Goal: Task Accomplishment & Management: Complete application form

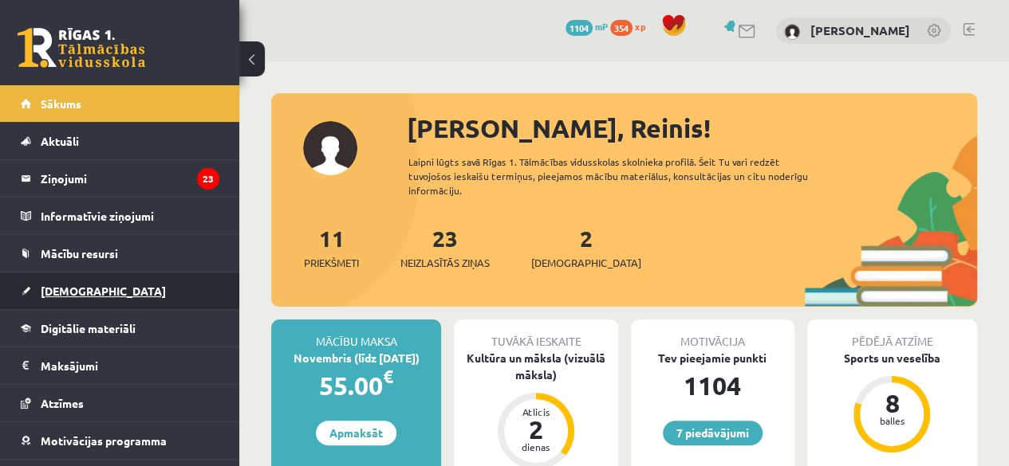
click at [51, 294] on span "[DEMOGRAPHIC_DATA]" at bounding box center [103, 291] width 125 height 14
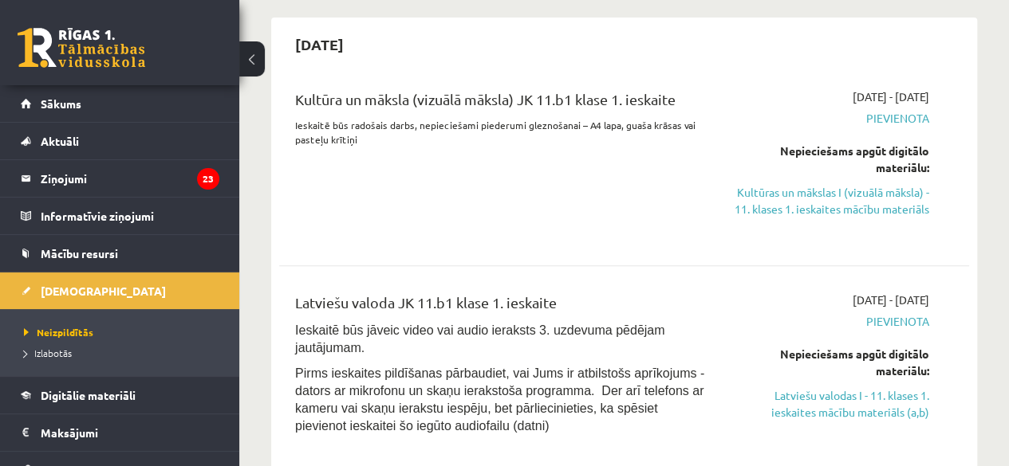
scroll to position [351, 0]
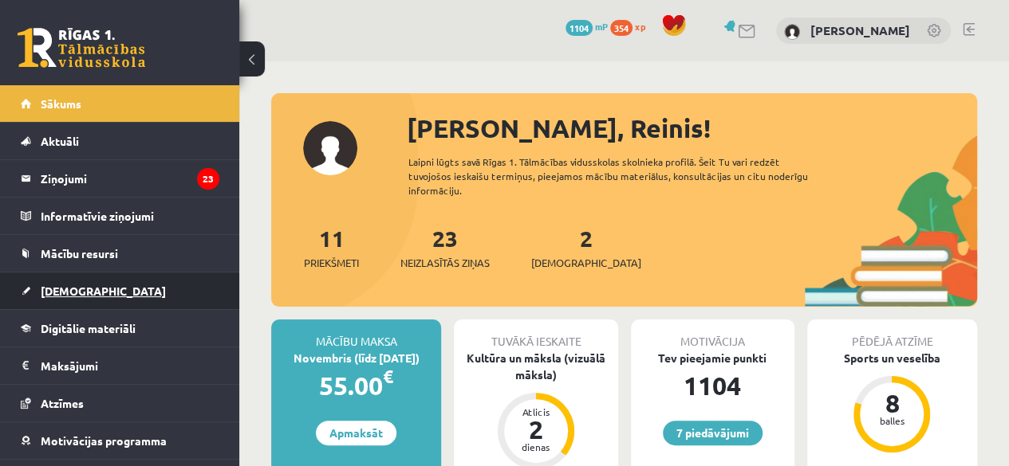
click at [85, 291] on span "[DEMOGRAPHIC_DATA]" at bounding box center [103, 291] width 125 height 14
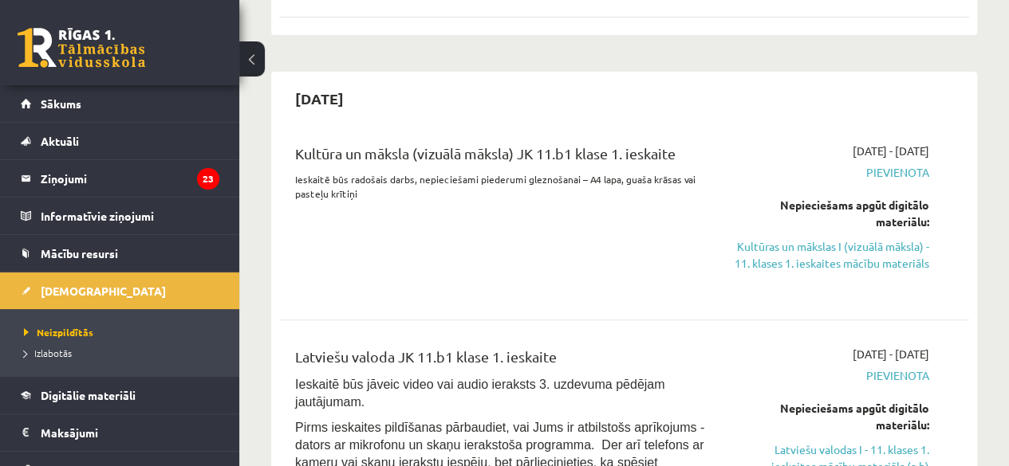
scroll to position [289, 0]
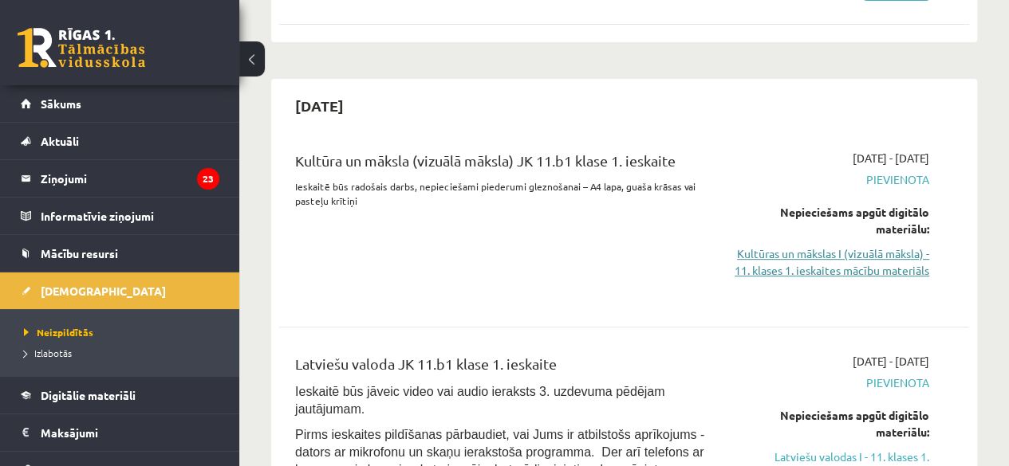
click at [837, 261] on link "Kultūras un mākslas I (vizuālā māksla) - 11. klases 1. ieskaites mācību materiā…" at bounding box center [831, 262] width 195 height 33
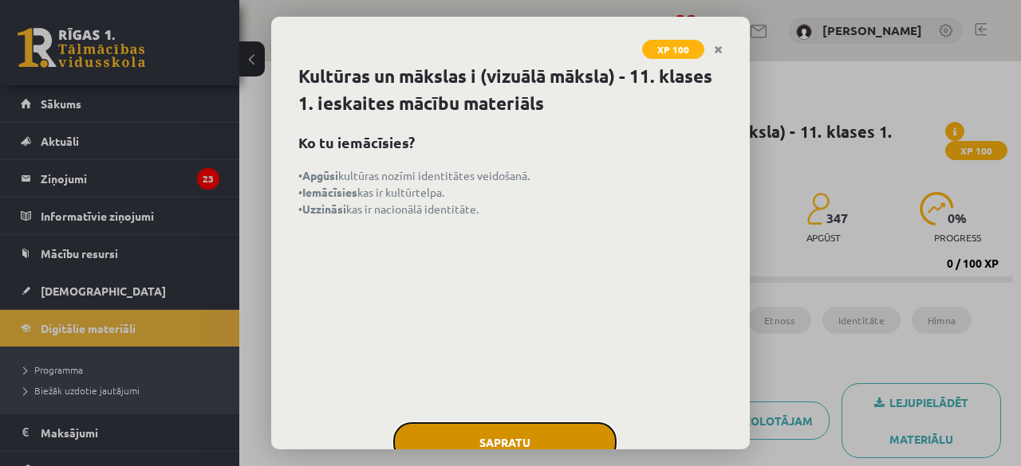
click at [459, 439] on button "Sapratu" at bounding box center [504, 443] width 223 height 40
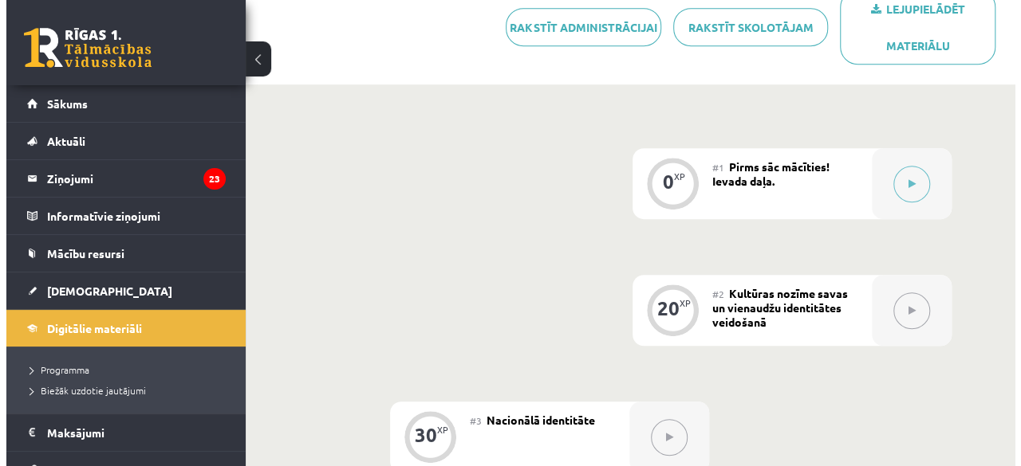
scroll to position [396, 0]
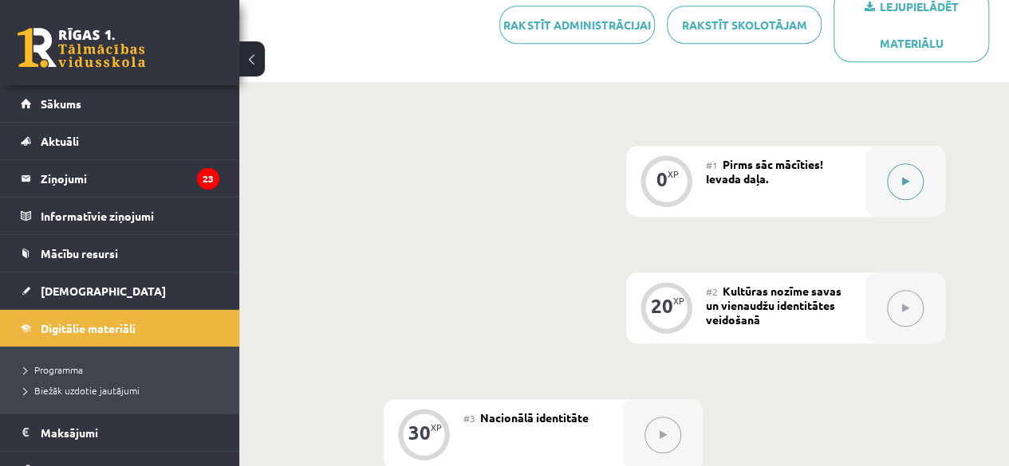
click at [907, 186] on button at bounding box center [905, 181] width 37 height 37
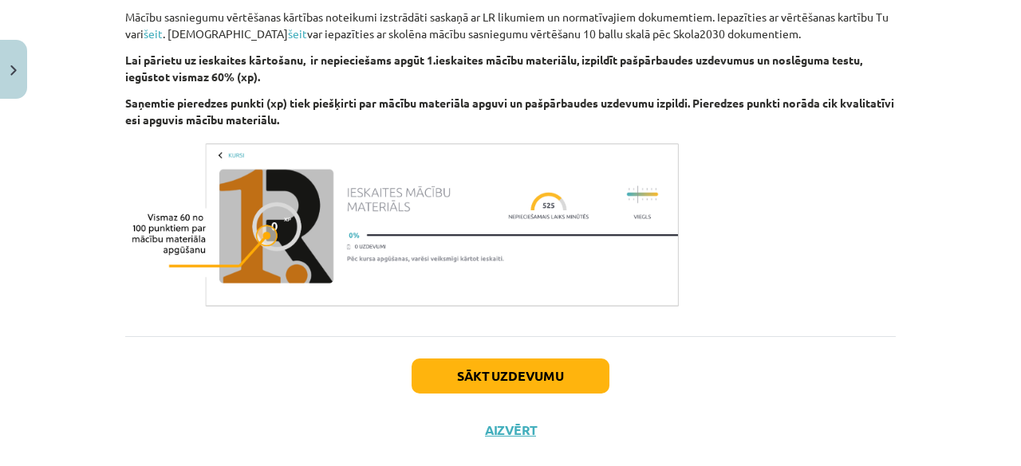
scroll to position [987, 0]
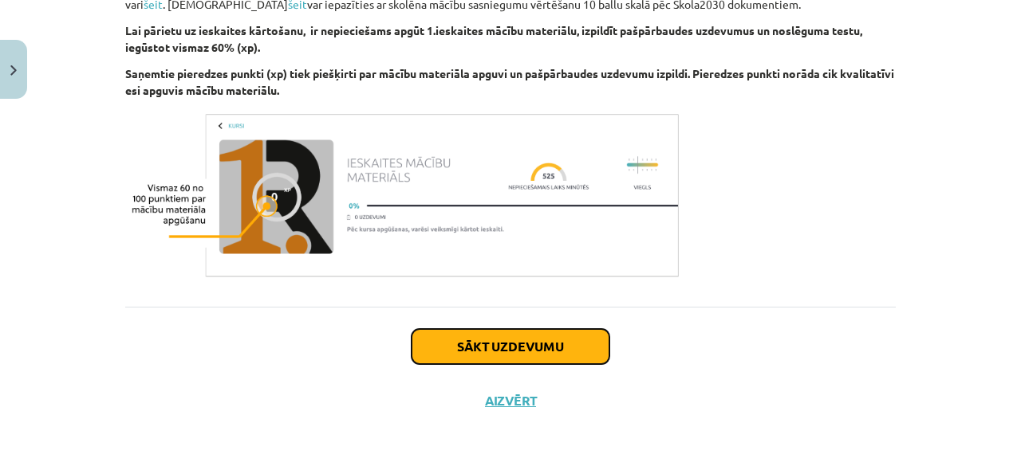
click at [439, 345] on button "Sākt uzdevumu" at bounding box center [510, 346] width 198 height 35
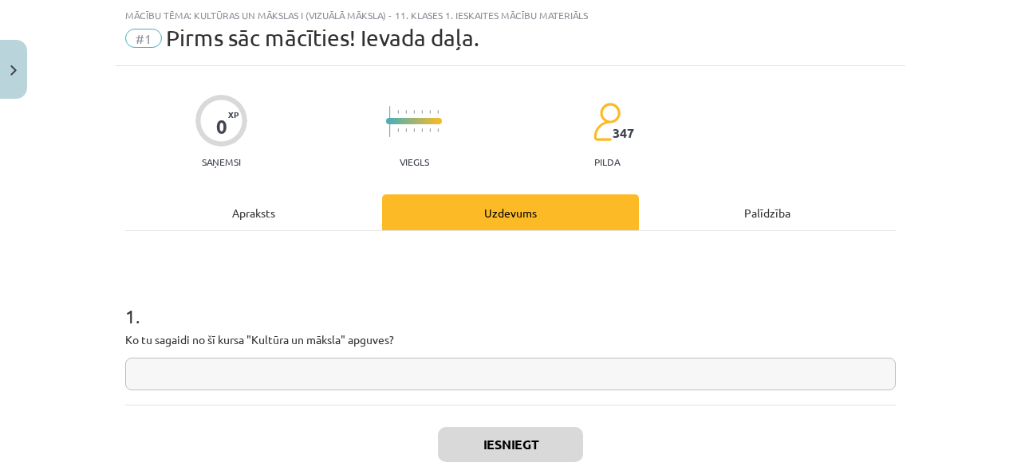
scroll to position [40, 0]
click at [343, 382] on input "text" at bounding box center [510, 374] width 770 height 33
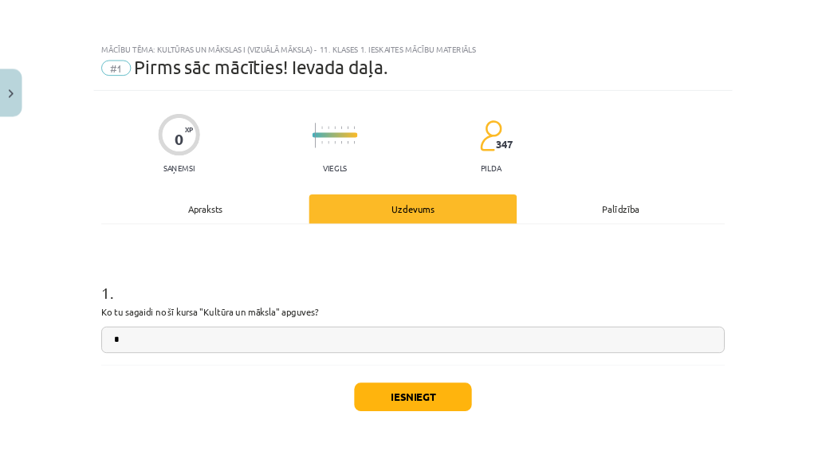
scroll to position [395, 0]
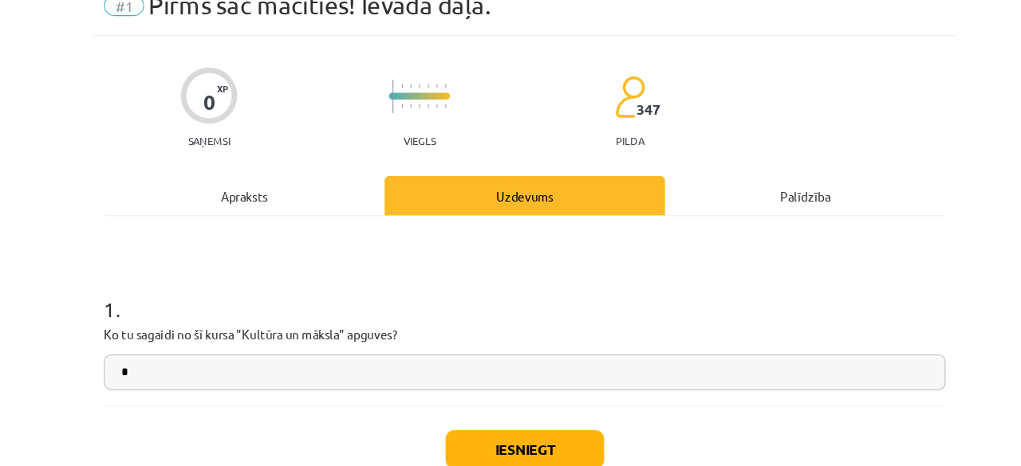
type input "*"
click at [456, 438] on button "Iesniegt" at bounding box center [510, 444] width 145 height 35
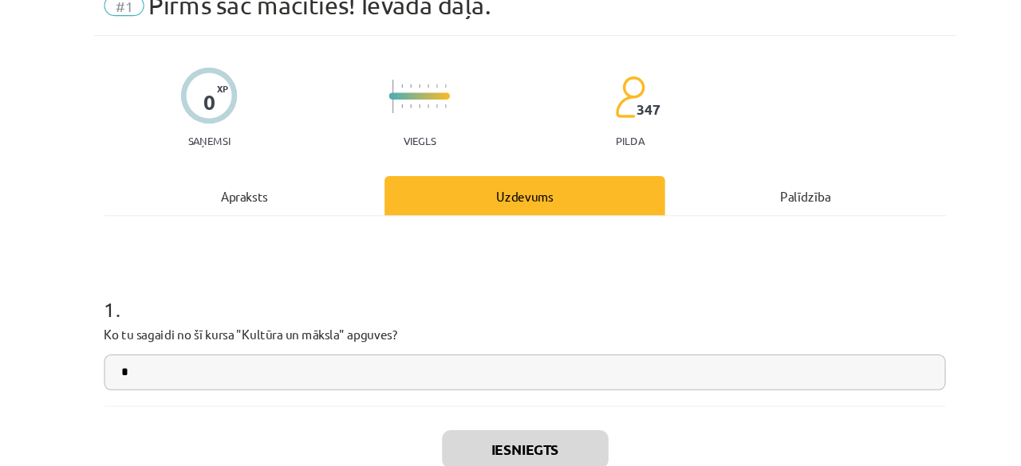
drag, startPoint x: 334, startPoint y: 291, endPoint x: 545, endPoint y: 322, distance: 212.8
click at [545, 322] on h1 "1 ." at bounding box center [510, 301] width 770 height 49
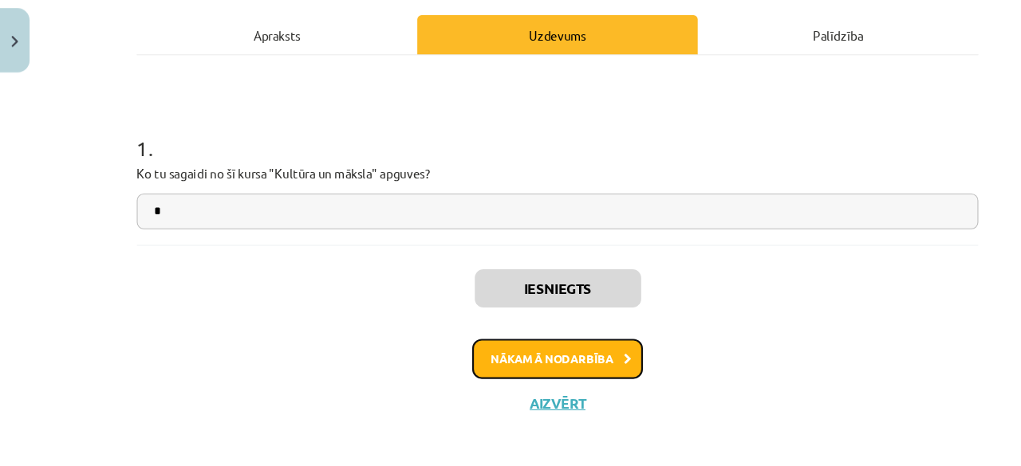
click at [484, 356] on button "Nākamā nodarbība" at bounding box center [510, 361] width 156 height 37
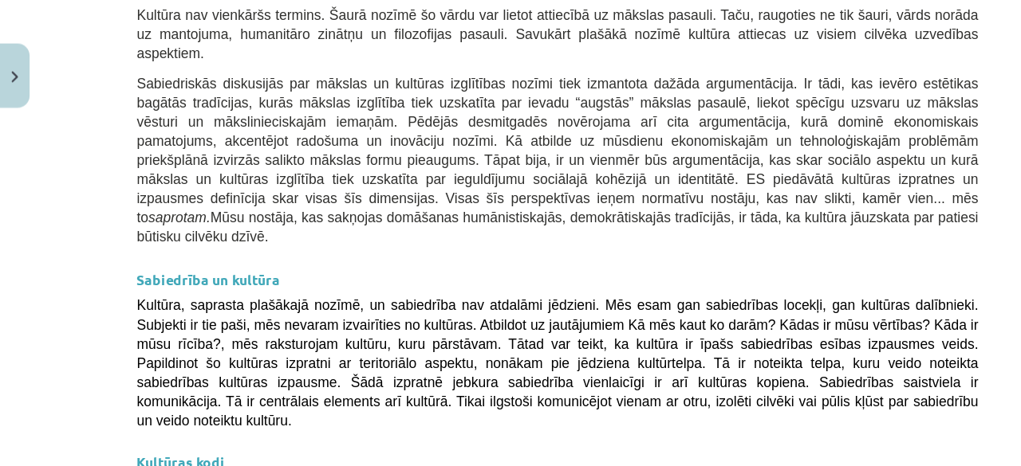
scroll to position [2497, 0]
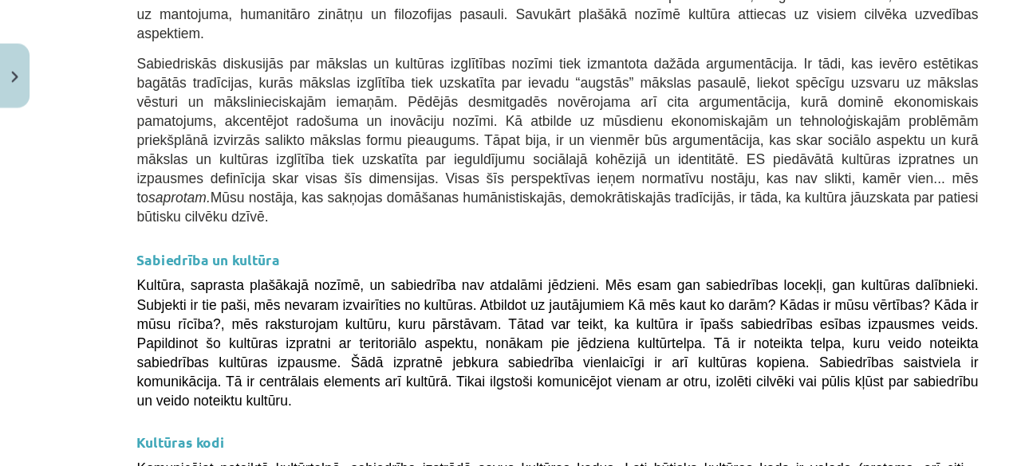
drag, startPoint x: 161, startPoint y: 69, endPoint x: 506, endPoint y: 394, distance: 474.4
click at [506, 394] on div "20 XP Saņemsi Viegls 347 pilda Apraksts Uzdevums Palīdzība Kultūras nozīme sava…" at bounding box center [510, 122] width 789 height 5027
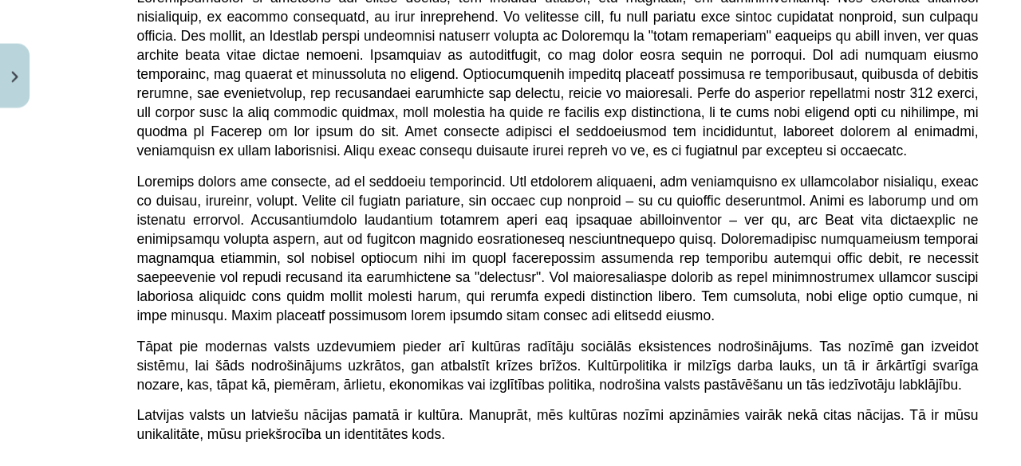
scroll to position [395, 0]
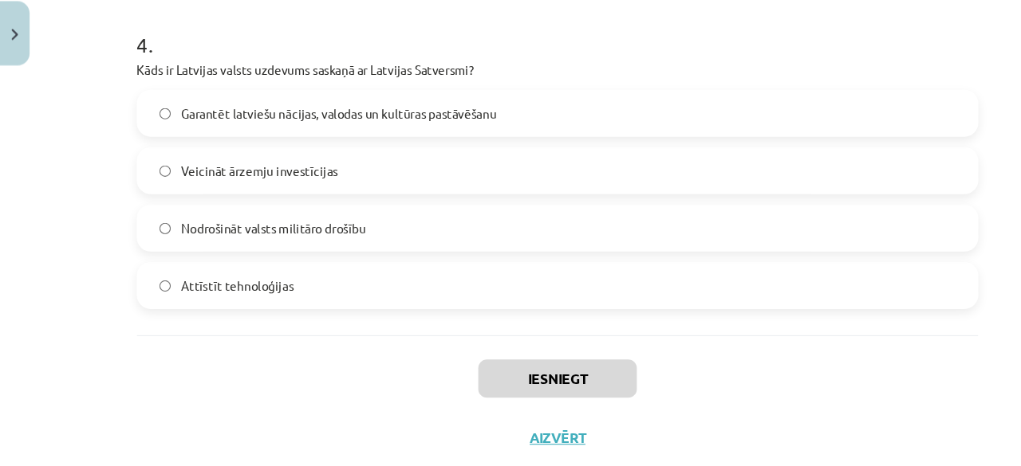
scroll to position [1257, 0]
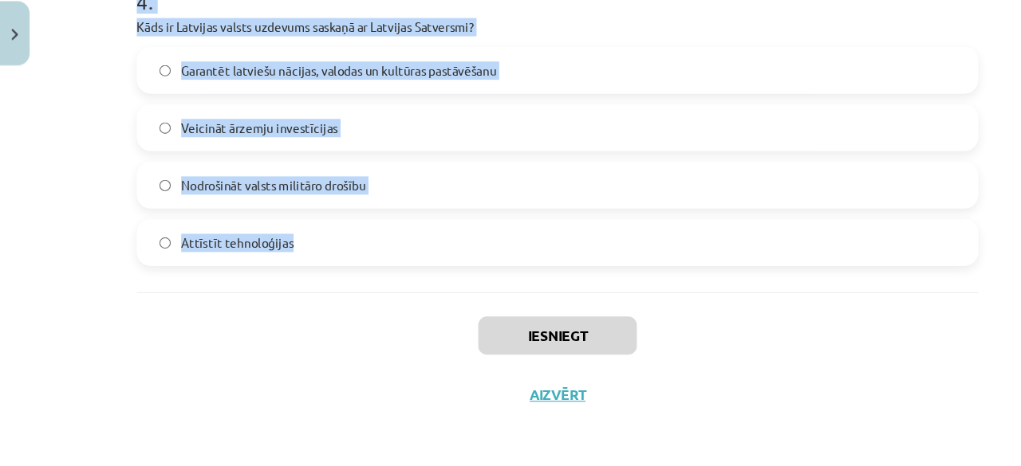
drag, startPoint x: 116, startPoint y: 309, endPoint x: 303, endPoint y: 242, distance: 198.7
copy form "1 . Kas raksturo latviešu valodas lomu Latvijā? Tā ir tikai viena no vairākām v…"
click at [46, 231] on div "Mācību tēma: Kultūras un mākslas i (vizuālā māksla) - 11. klases 1. ieskaites m…" at bounding box center [510, 233] width 1021 height 466
click at [49, 191] on div "Mācību tēma: Kultūras un mākslas i (vizuālā māksla) - 11. klases 1. ieskaites m…" at bounding box center [510, 233] width 1021 height 466
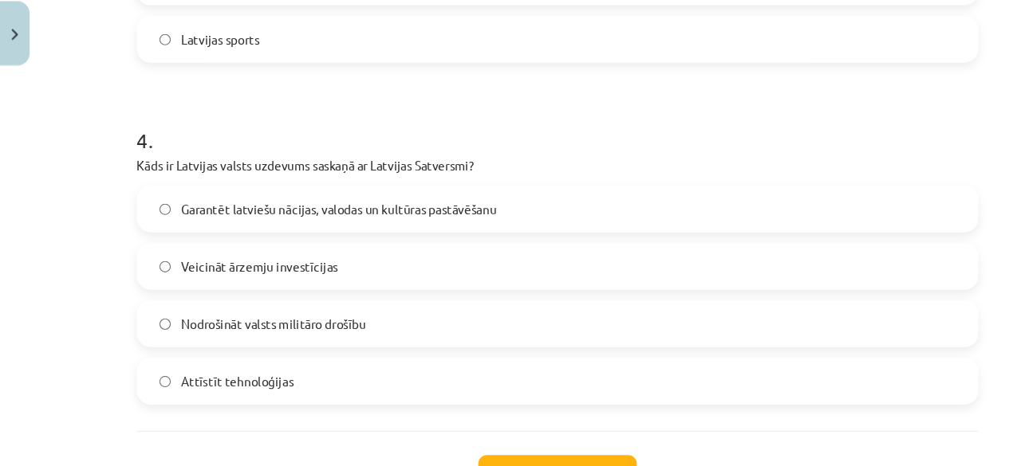
scroll to position [1143, 0]
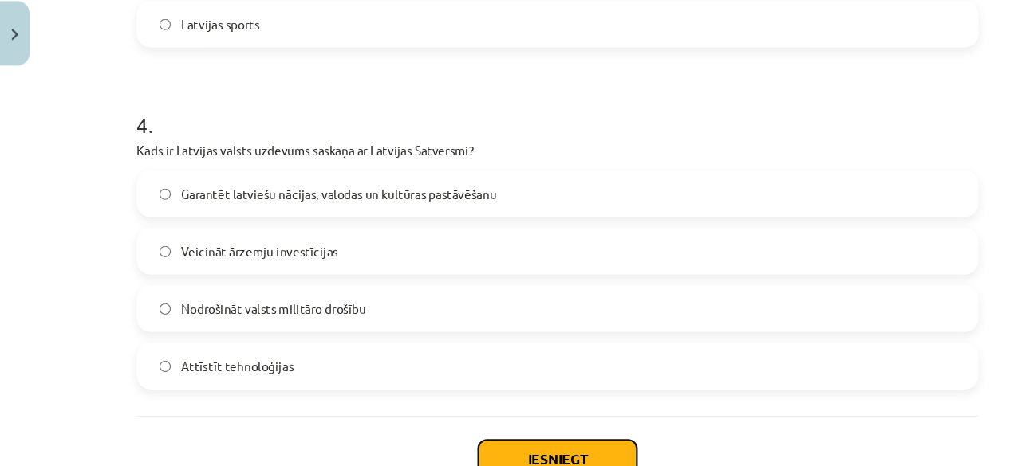
click at [459, 454] on button "Iesniegt" at bounding box center [510, 459] width 145 height 35
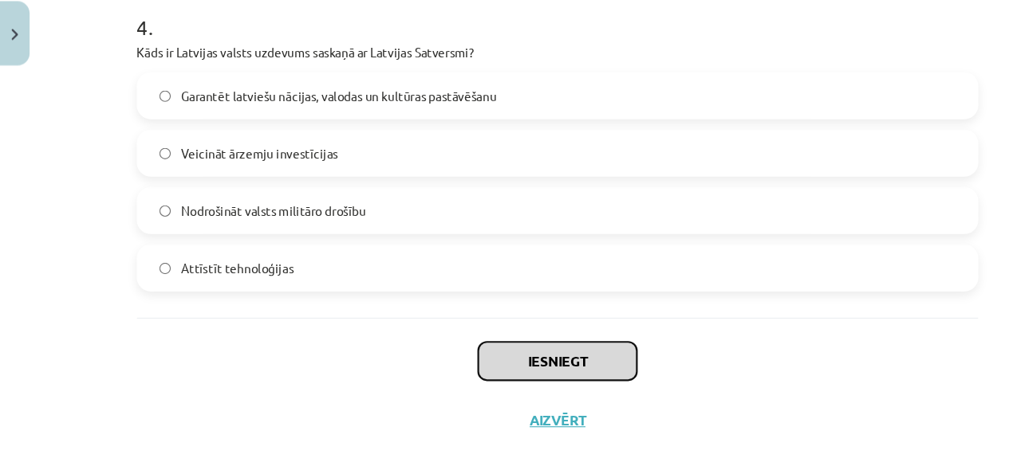
scroll to position [1257, 0]
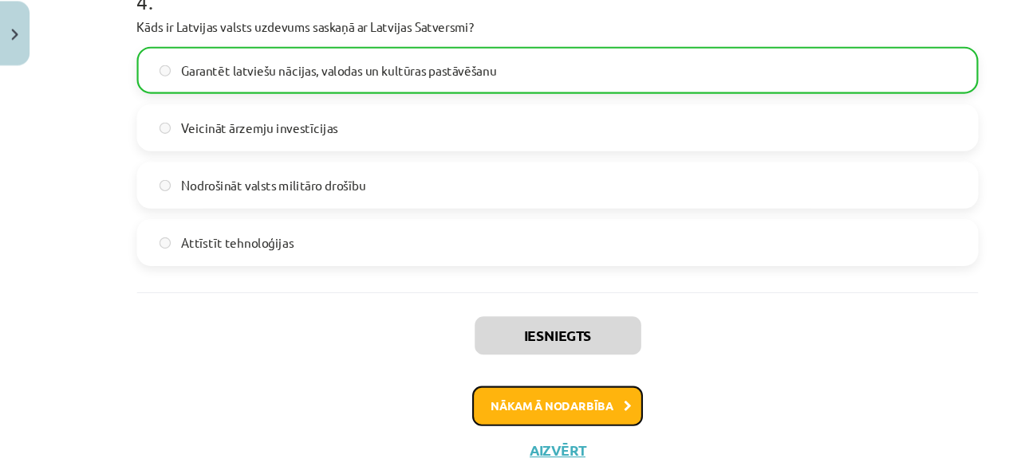
click at [463, 410] on button "Nākamā nodarbība" at bounding box center [510, 410] width 156 height 37
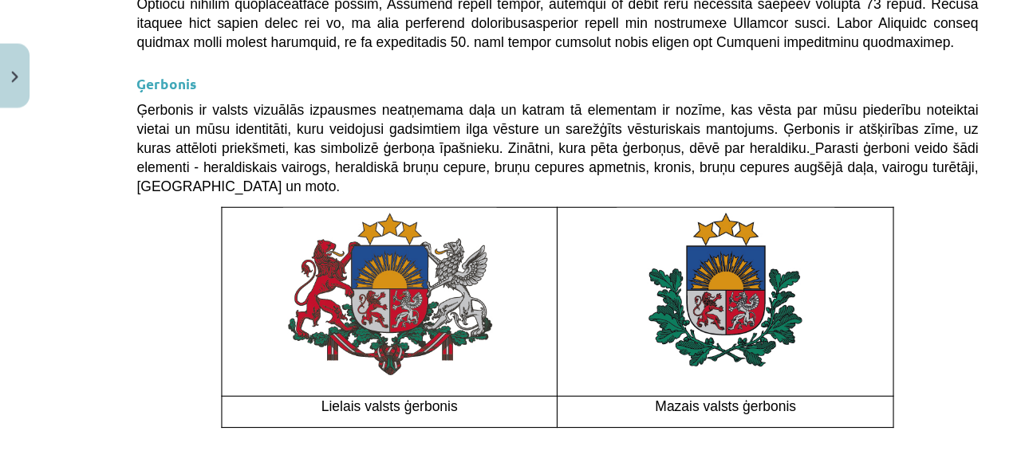
scroll to position [395, 0]
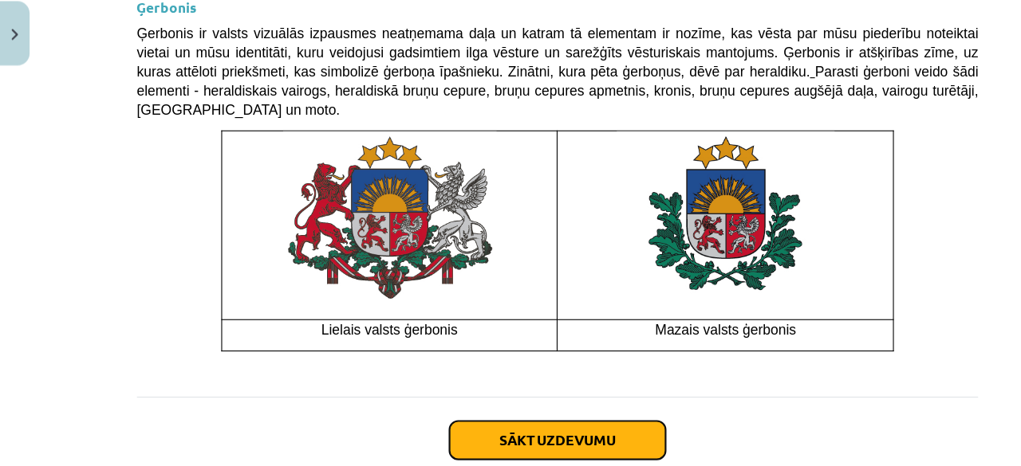
click at [411, 425] on button "Sākt uzdevumu" at bounding box center [510, 442] width 198 height 35
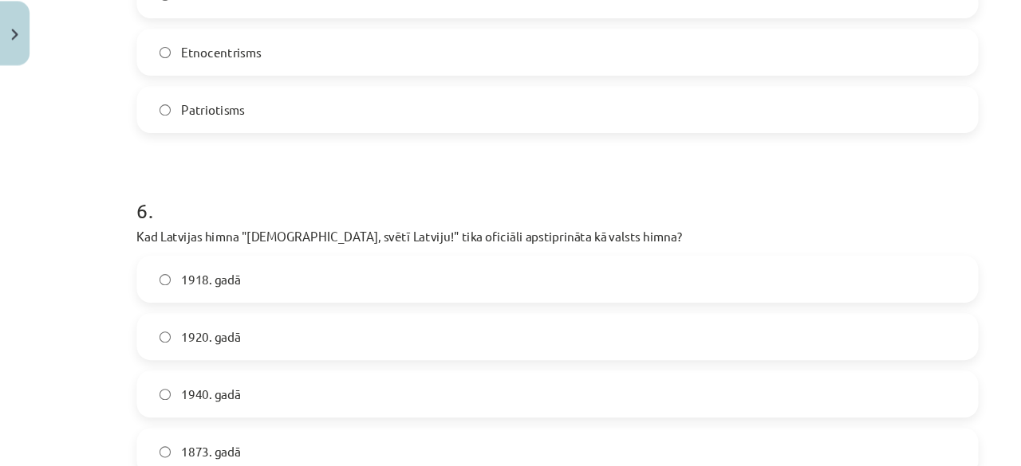
scroll to position [1883, 0]
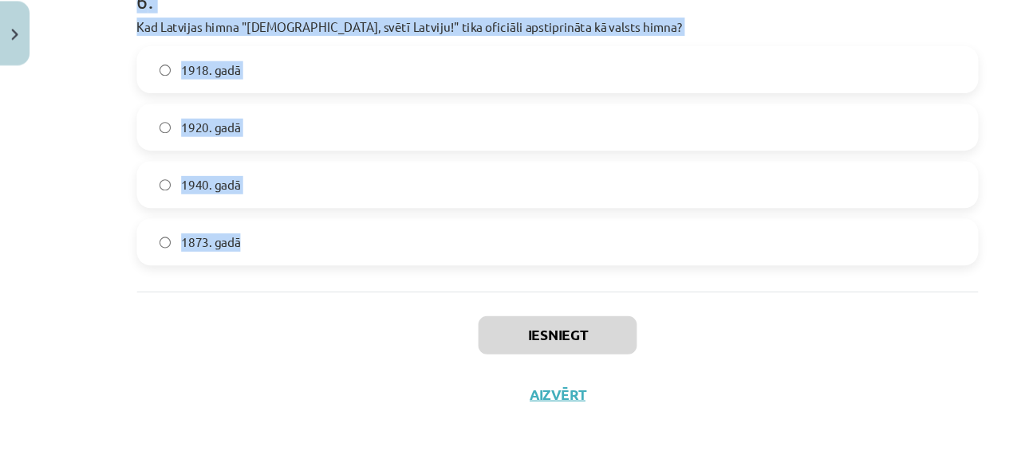
drag, startPoint x: 118, startPoint y: 302, endPoint x: 268, endPoint y: 272, distance: 152.9
copy form "1 . Kura bija pirmā Eiropas valsts himna? Francijas "Marseljēza" Vācijas "Deuts…"
click at [325, 352] on div "Iesniegt Aizvērt" at bounding box center [510, 362] width 770 height 112
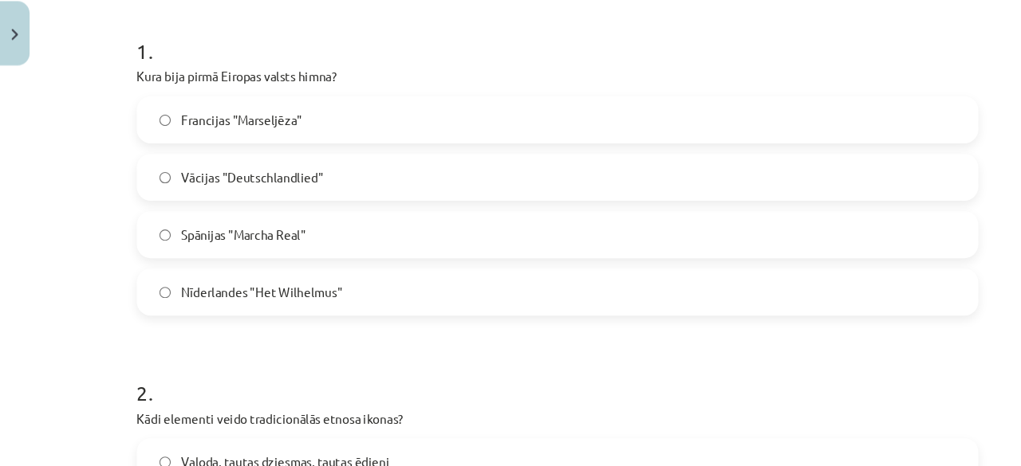
scroll to position [274, 0]
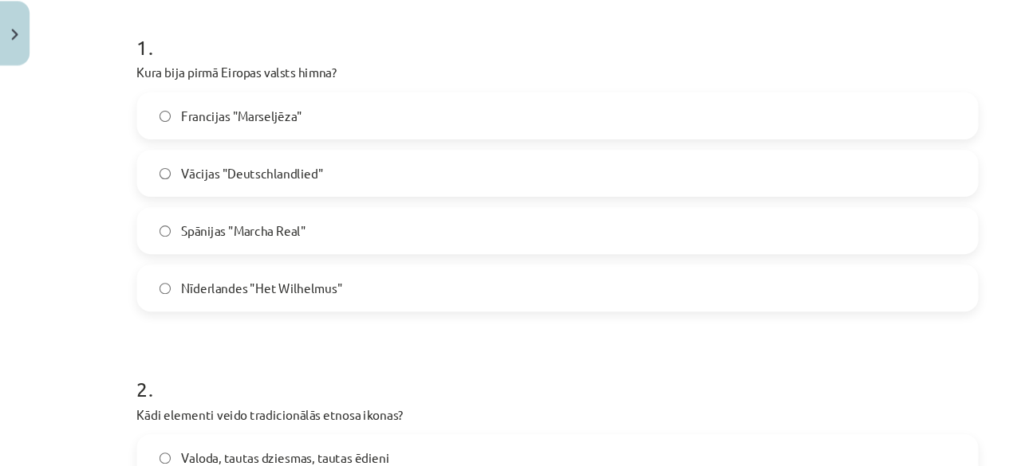
click at [180, 309] on span "Nīderlandes "Het Wilhelmus"" at bounding box center [240, 303] width 148 height 17
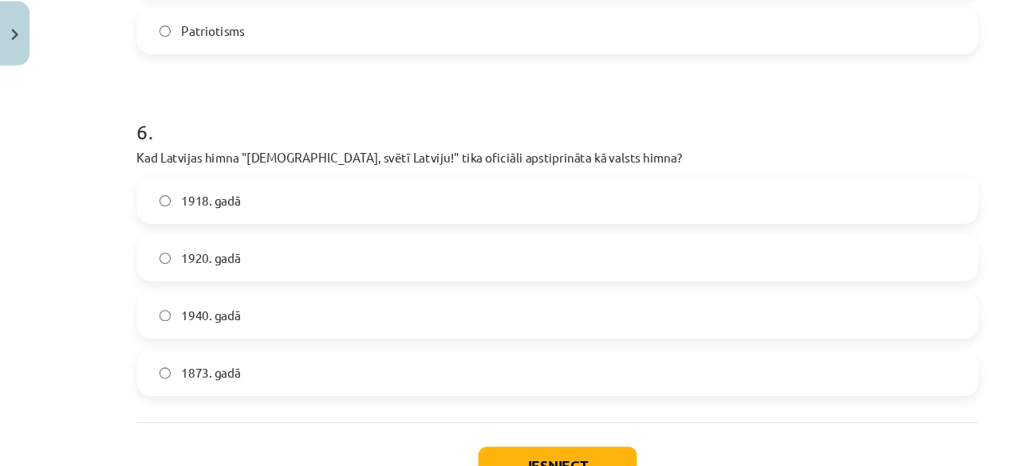
scroll to position [1767, 0]
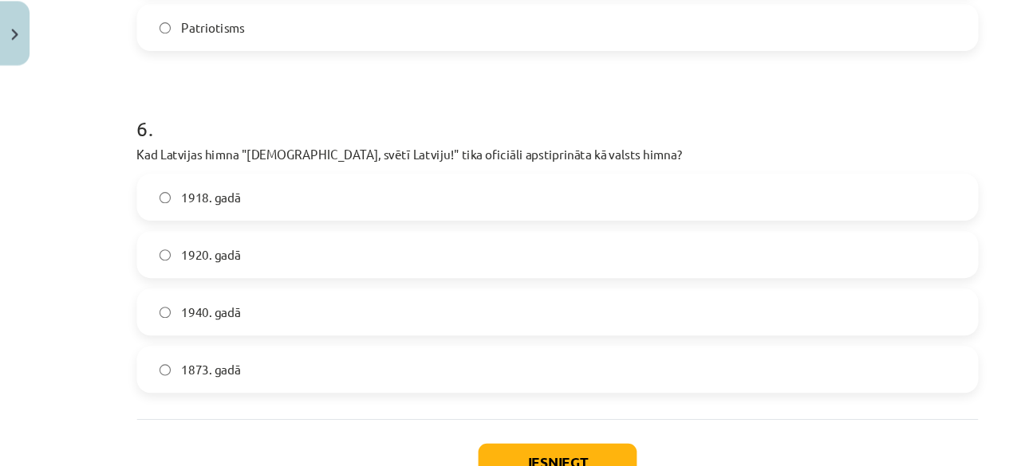
click at [466, 451] on button "Iesniegt" at bounding box center [510, 462] width 145 height 35
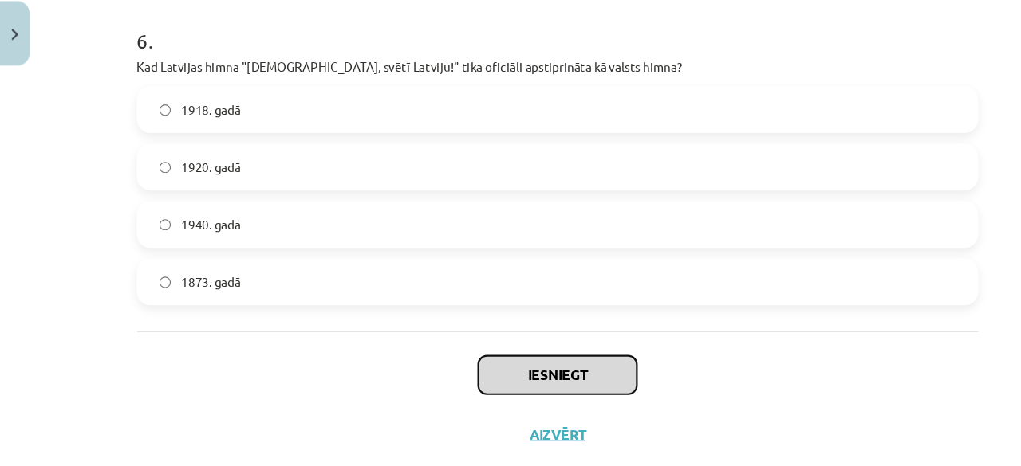
scroll to position [1855, 0]
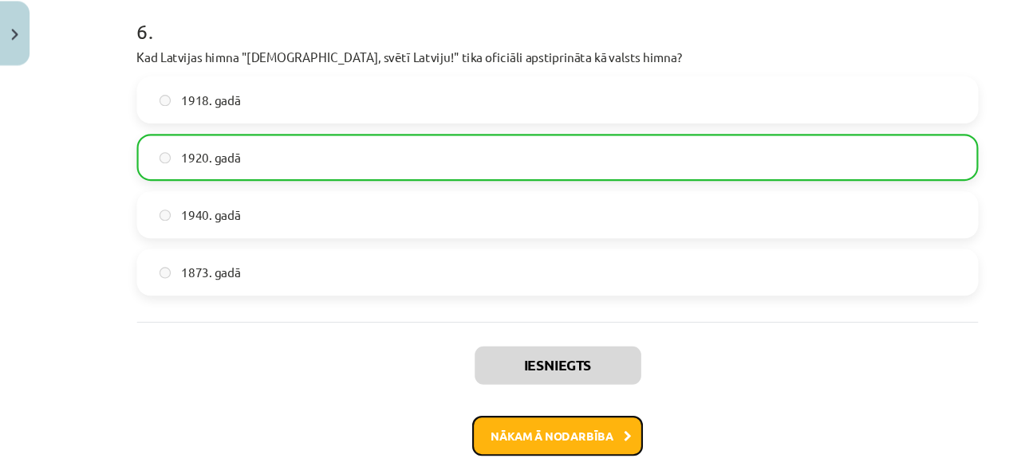
click at [509, 436] on button "Nākamā nodarbība" at bounding box center [510, 438] width 156 height 37
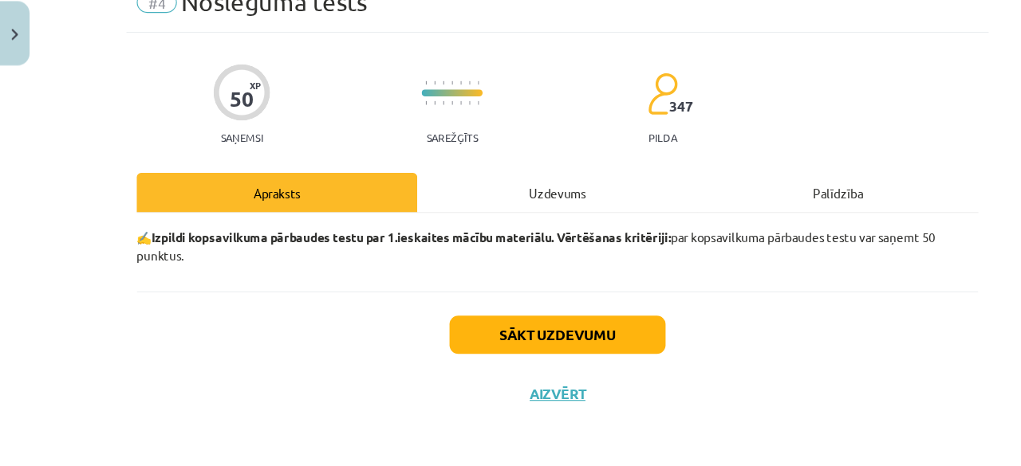
scroll to position [37, 0]
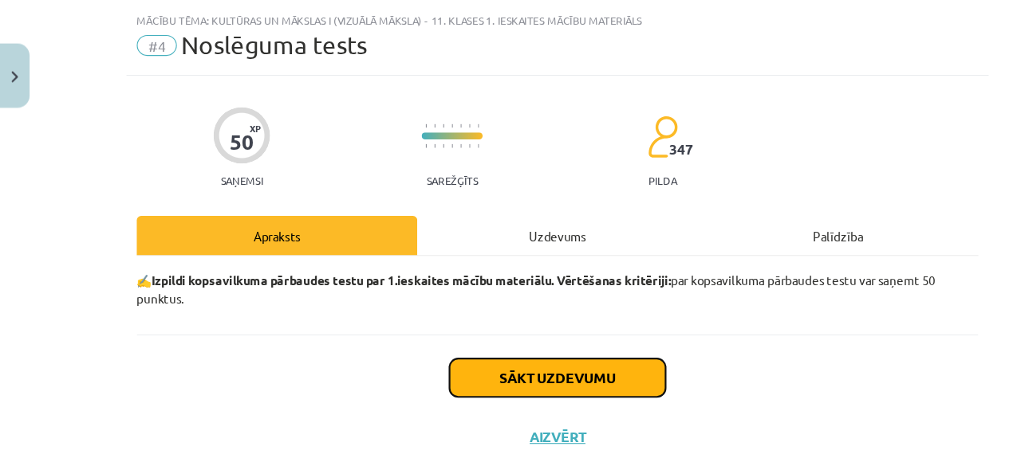
click at [470, 346] on button "Sākt uzdevumu" at bounding box center [510, 345] width 198 height 35
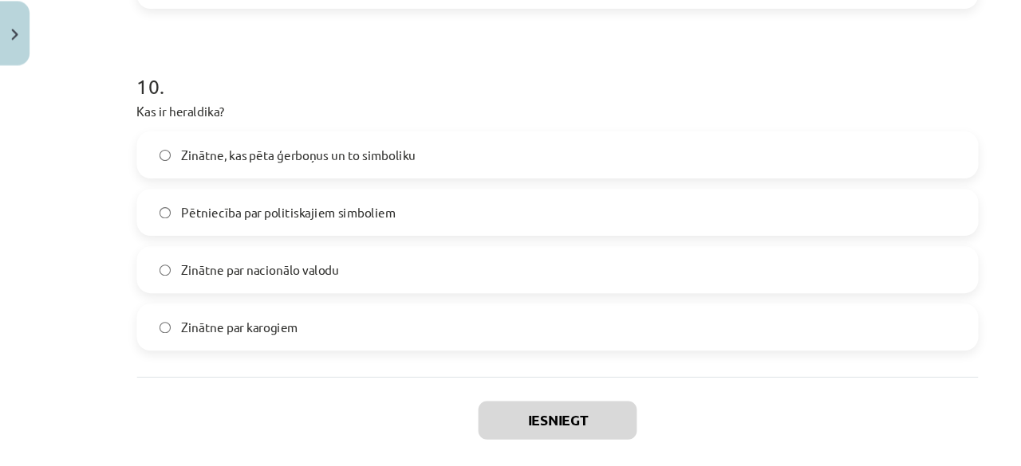
scroll to position [3137, 0]
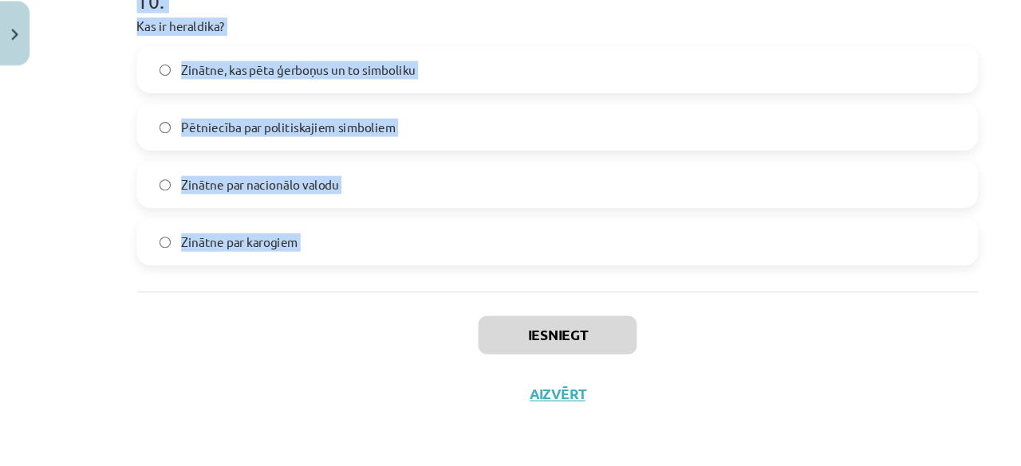
drag, startPoint x: 105, startPoint y: 318, endPoint x: 305, endPoint y: 309, distance: 199.6
click at [305, 309] on div "Mācību tēma: Kultūras un mākslas i (vizuālā māksla) - 11. klases 1. ieskaites m…" at bounding box center [510, 233] width 1021 height 466
copy form "1 . Kas ir nācija? Viena kontinenta visi iedzīvotāji Tauta, kas eksistē tikai k…"
click at [73, 183] on div "Mācību tēma: Kultūras un mākslas i (vizuālā māksla) - 11. klases 1. ieskaites m…" at bounding box center [510, 233] width 1021 height 466
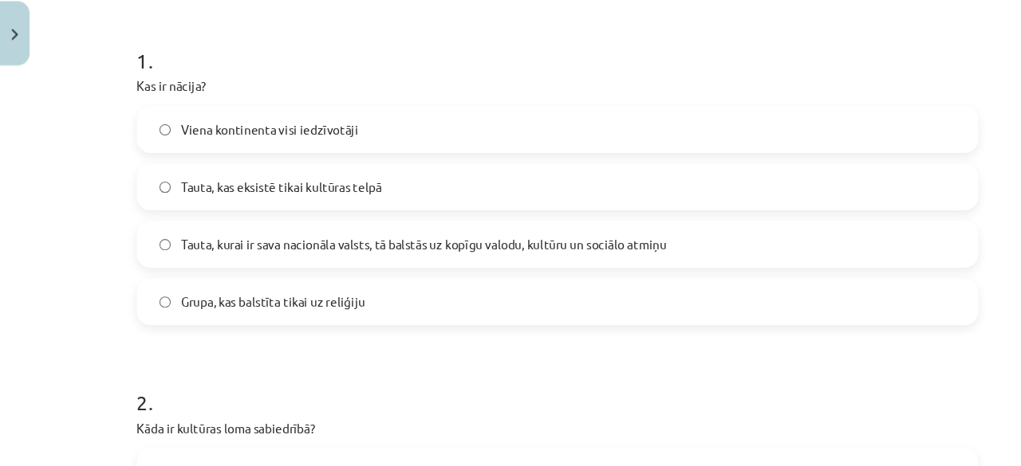
scroll to position [262, 0]
click at [170, 262] on span "Tauta, kurai ir sava nacionāla valsts, tā balstās uz kopīgu valodu, kultūru un …" at bounding box center [388, 263] width 444 height 17
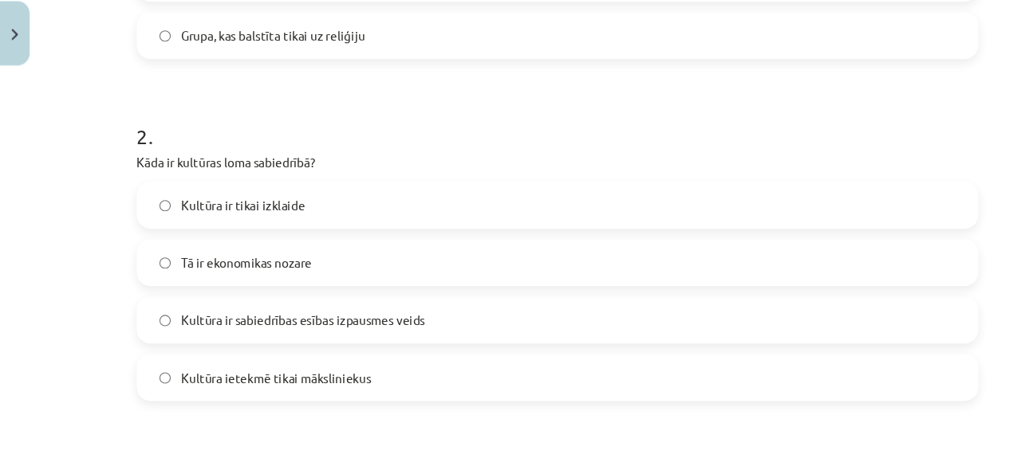
scroll to position [540, 0]
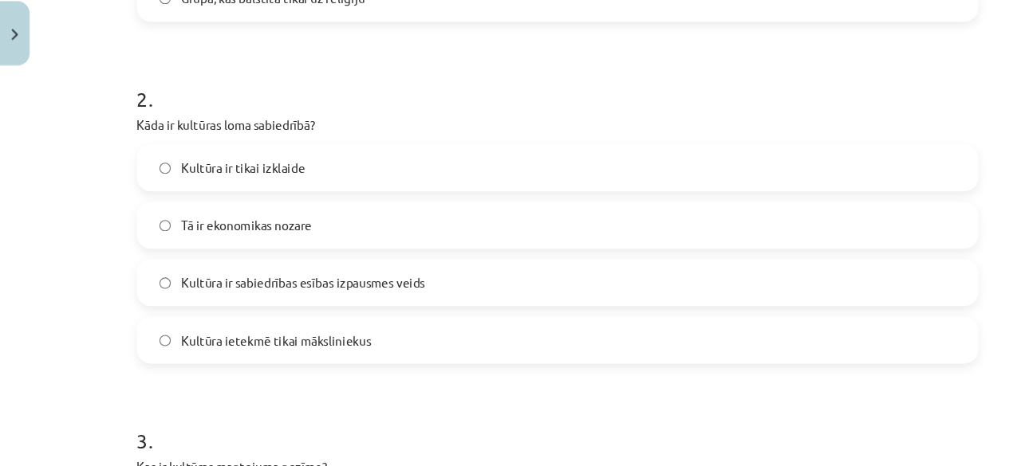
click at [325, 285] on label "Kultūra ir sabiedrības esības izpausmes veids" at bounding box center [510, 298] width 767 height 40
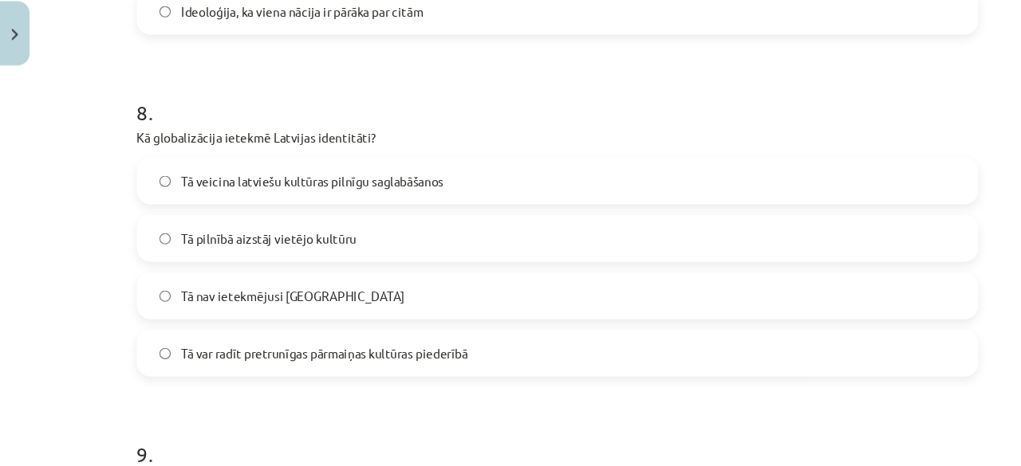
scroll to position [2443, 0]
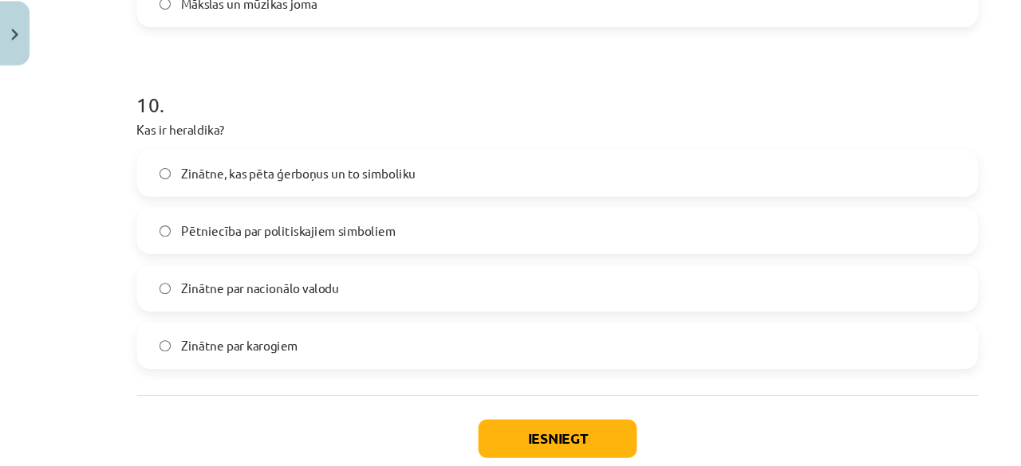
scroll to position [3043, 0]
click at [474, 454] on button "Iesniegt" at bounding box center [510, 440] width 145 height 35
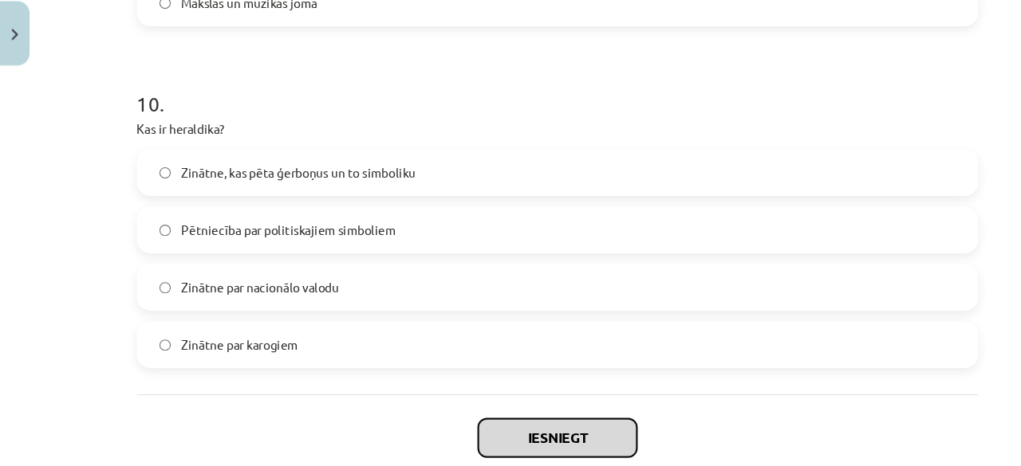
scroll to position [3137, 0]
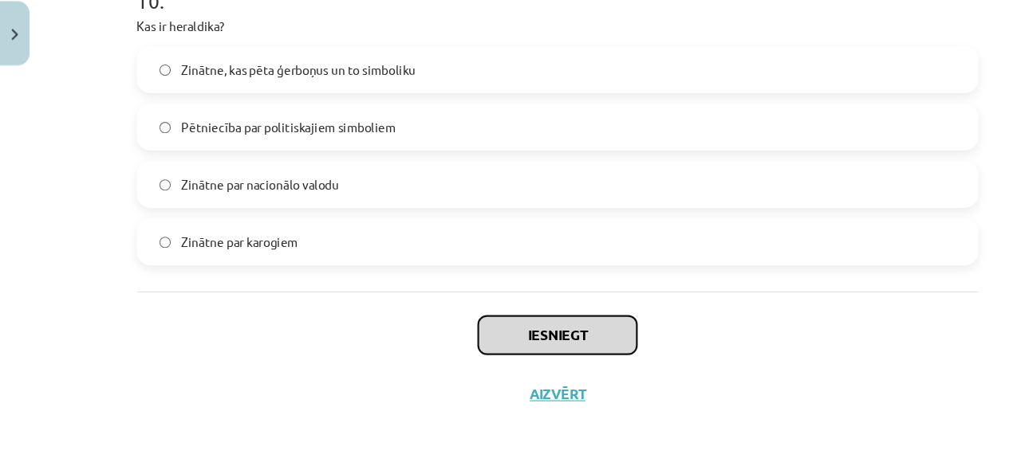
click at [457, 359] on button "Iesniegt" at bounding box center [510, 345] width 145 height 35
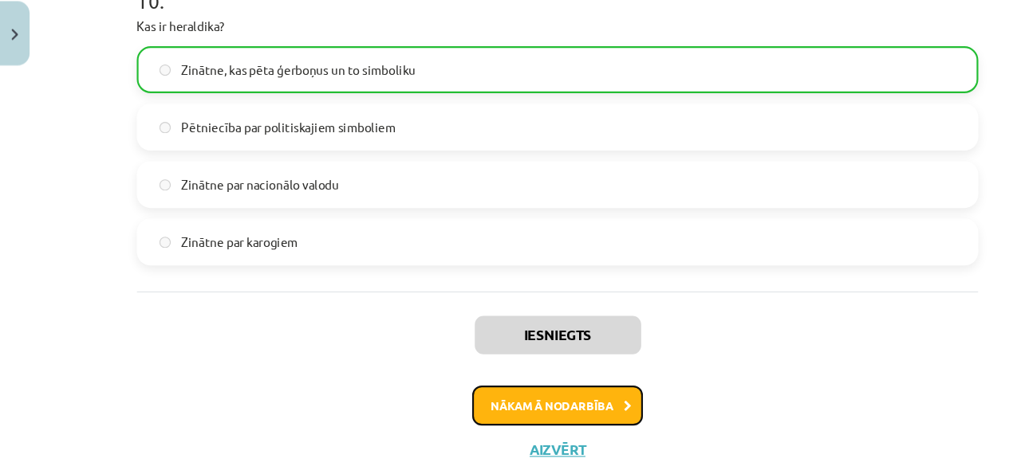
click at [486, 407] on button "Nākamā nodarbība" at bounding box center [510, 410] width 156 height 37
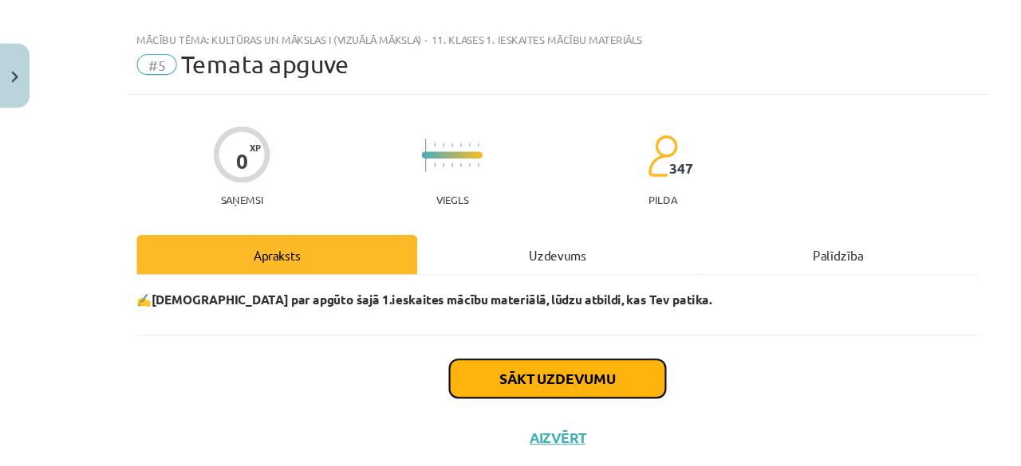
click at [462, 346] on button "Sākt uzdevumu" at bounding box center [510, 346] width 198 height 35
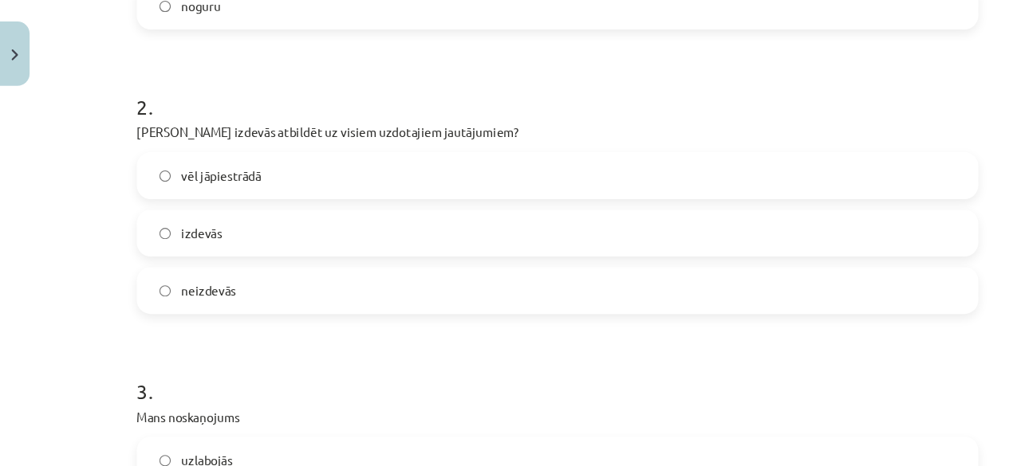
scroll to position [451, 0]
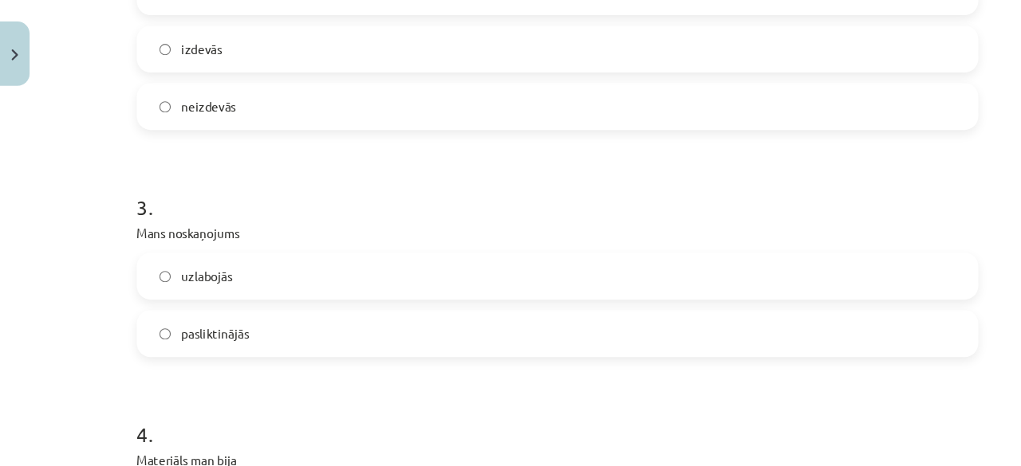
click at [131, 282] on label "uzlabojās" at bounding box center [510, 274] width 767 height 40
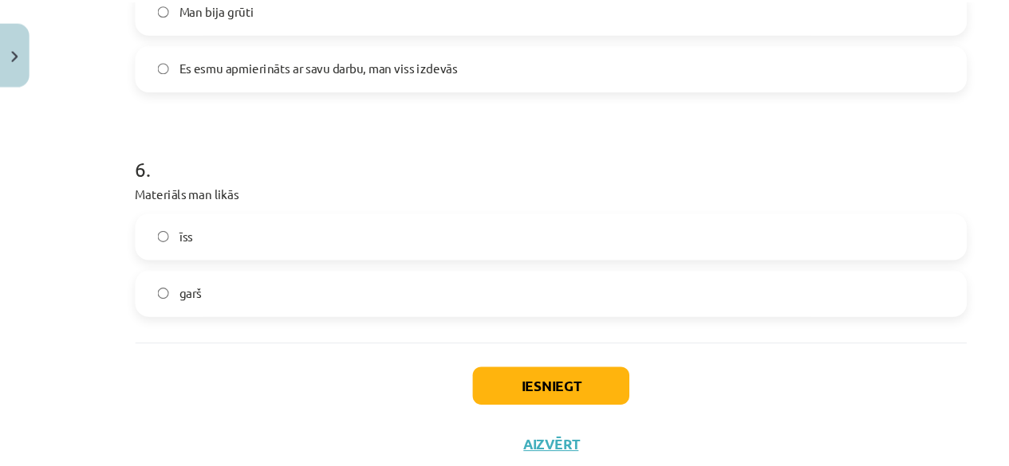
scroll to position [1528, 0]
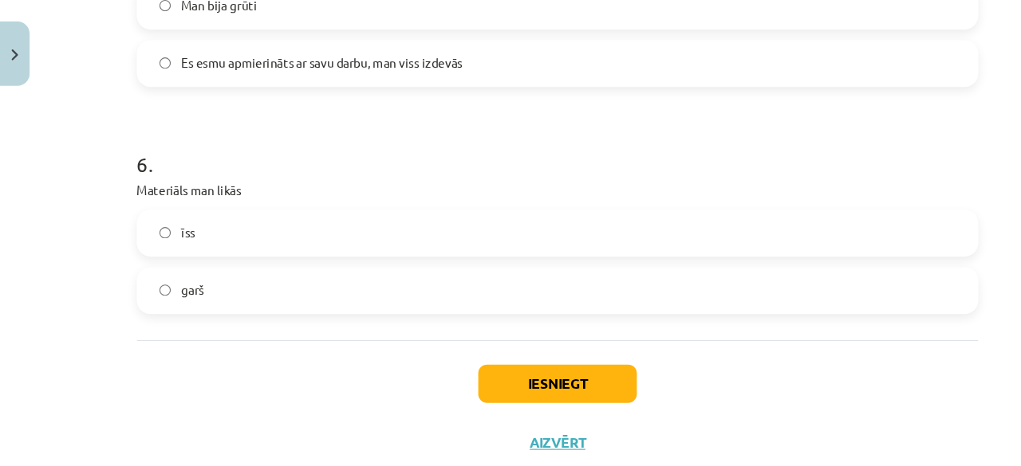
click at [129, 232] on label "īss" at bounding box center [510, 234] width 767 height 40
click at [480, 387] on button "Iesniegt" at bounding box center [510, 371] width 145 height 35
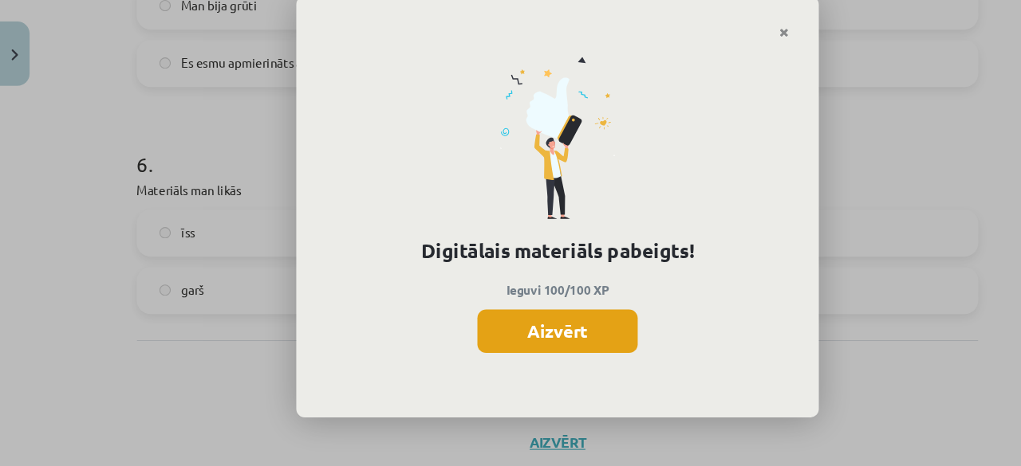
click at [466, 332] on button "Aizvērt" at bounding box center [510, 324] width 147 height 40
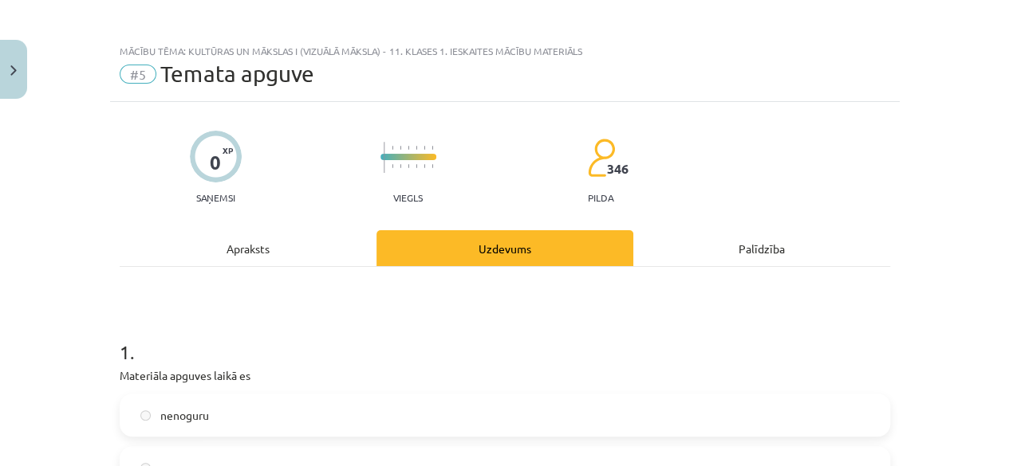
scroll to position [0, 0]
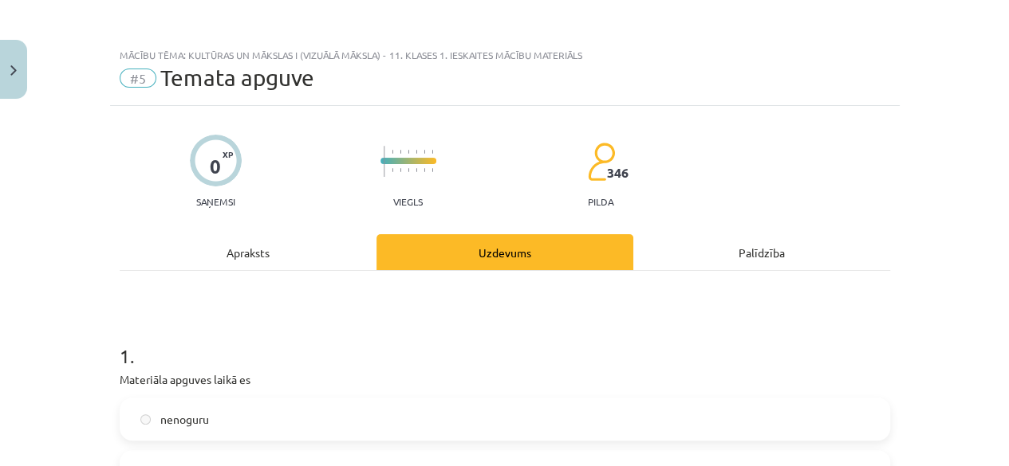
click at [14, 80] on button "Close" at bounding box center [13, 69] width 27 height 59
click at [54, 282] on div "Mācību tēma: Kultūras un mākslas i (vizuālā māksla) - 11. klases 1. ieskaites m…" at bounding box center [504, 233] width 1009 height 466
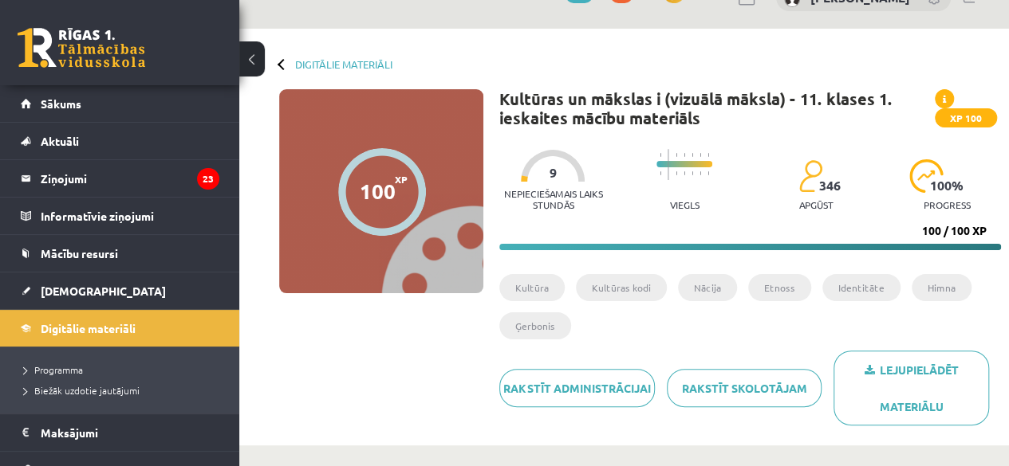
click at [53, 306] on link "[DEMOGRAPHIC_DATA]" at bounding box center [120, 291] width 199 height 37
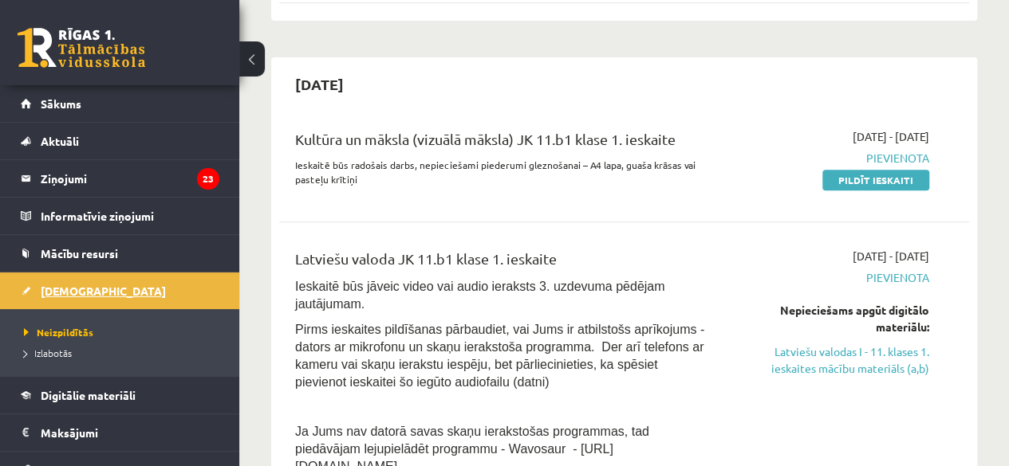
scroll to position [307, 0]
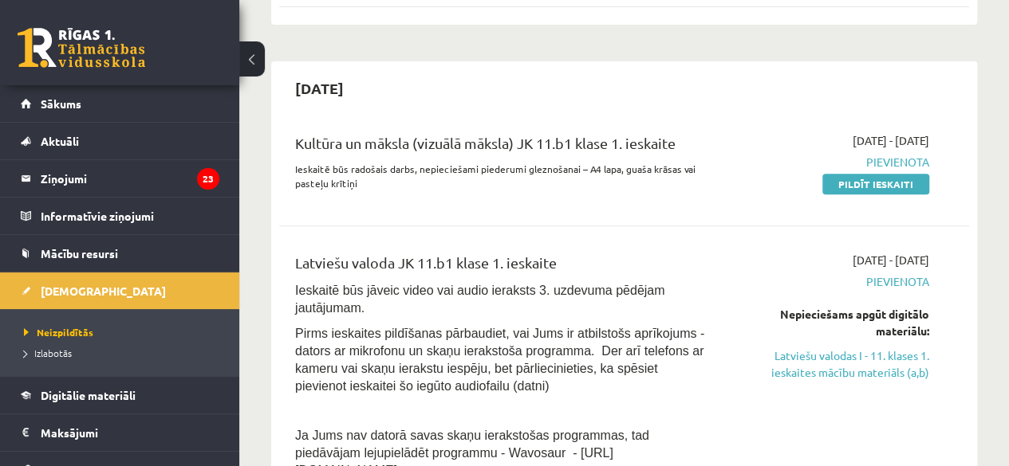
click at [912, 191] on link "Pildīt ieskaiti" at bounding box center [875, 184] width 107 height 21
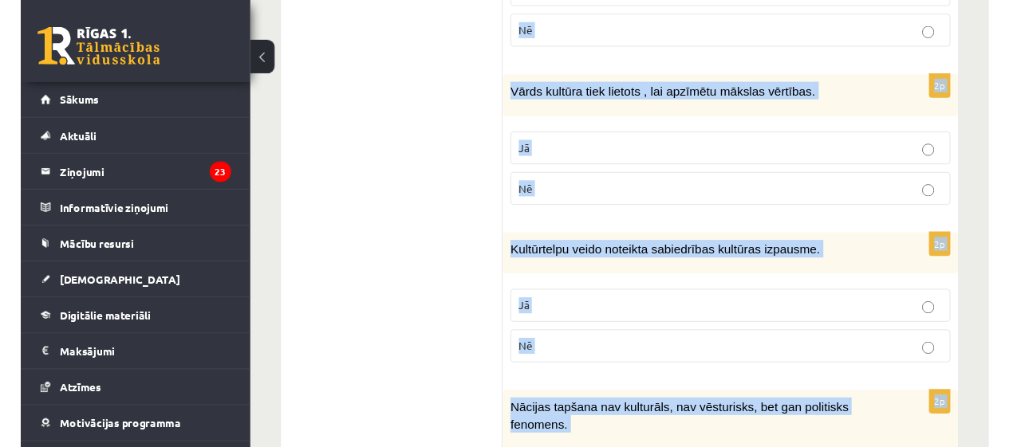
scroll to position [2513, 0]
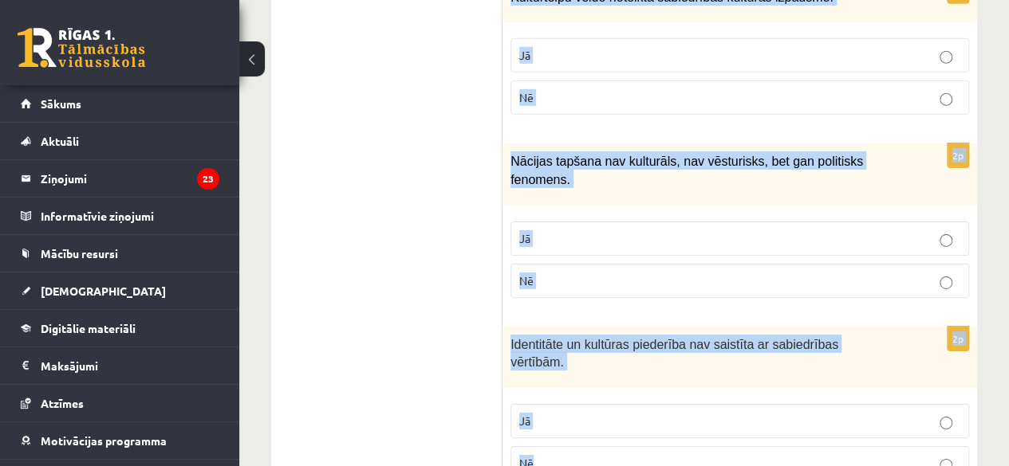
drag, startPoint x: 517, startPoint y: 214, endPoint x: 616, endPoint y: 437, distance: 243.8
copy form "Atzīmē vai apgalvojumi ir patiesi! 2p Mazākumtautību identitātes pastāv un attī…"
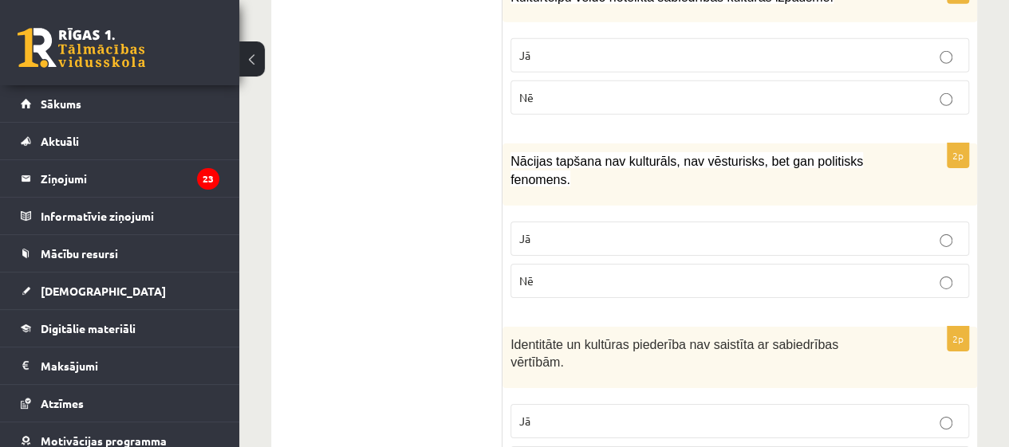
click at [524, 273] on span "Nē" at bounding box center [526, 280] width 14 height 14
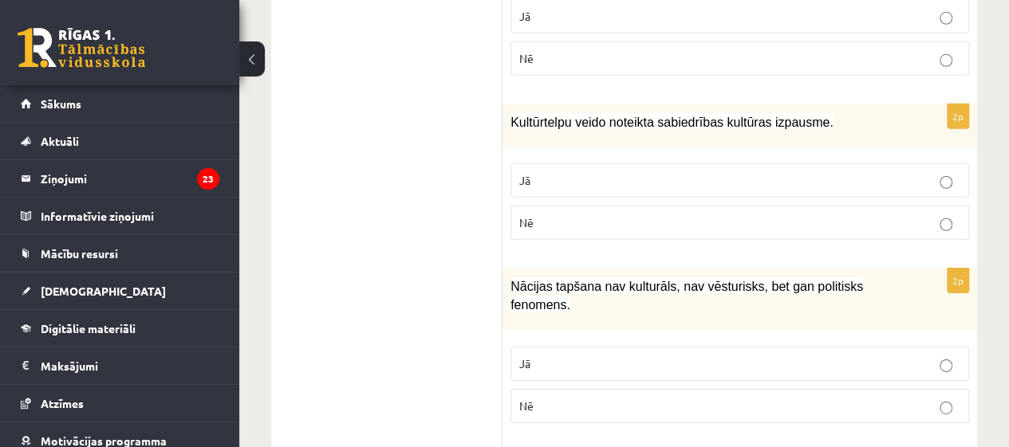
scroll to position [2387, 0]
click at [529, 174] on span "Jā" at bounding box center [524, 181] width 11 height 14
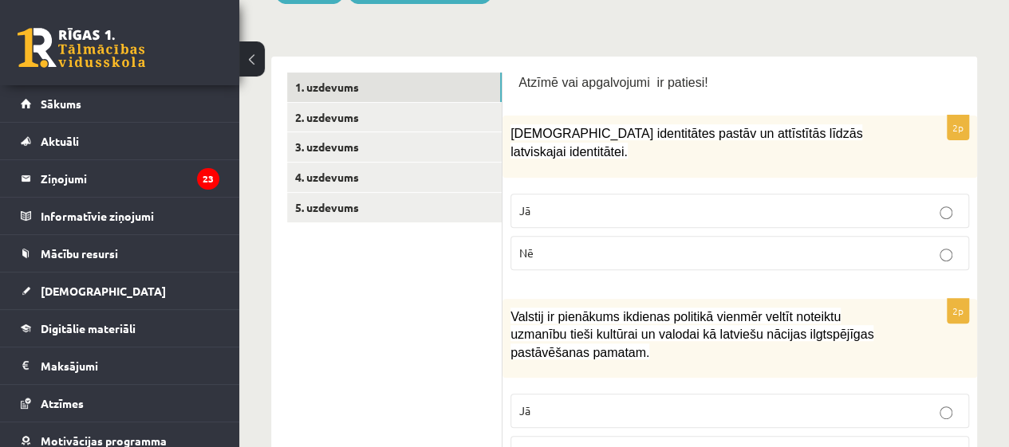
scroll to position [160, 0]
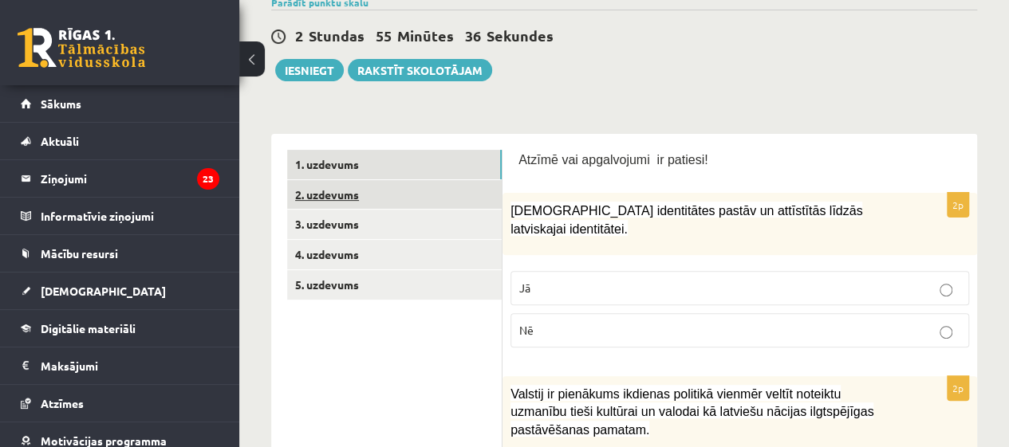
click at [321, 187] on link "2. uzdevums" at bounding box center [394, 195] width 214 height 30
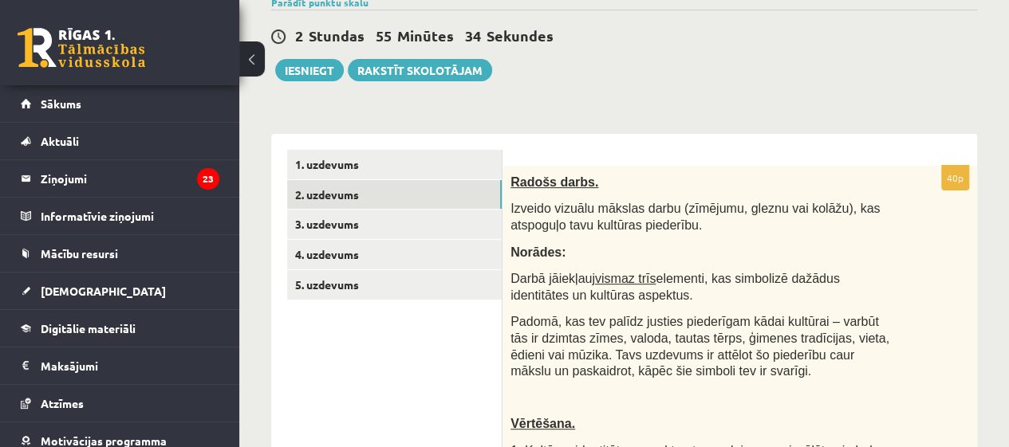
scroll to position [0, 0]
drag, startPoint x: 513, startPoint y: 171, endPoint x: 647, endPoint y: 128, distance: 140.7
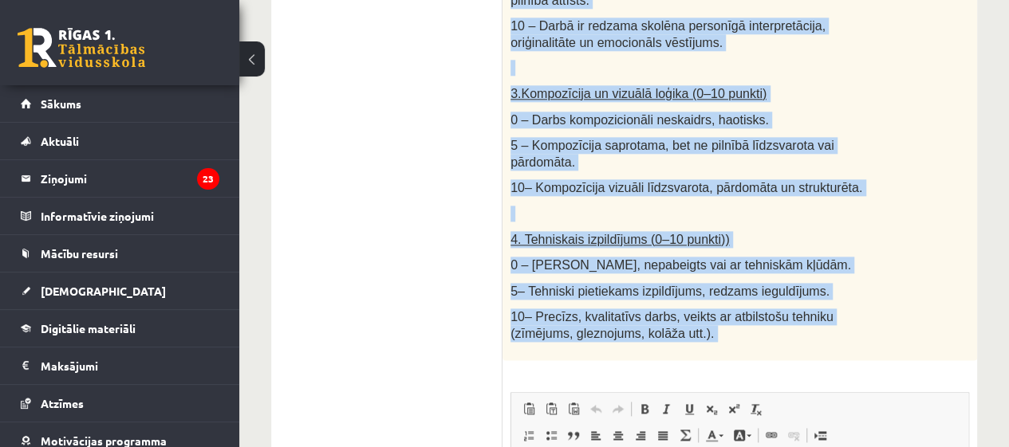
scroll to position [1206, 0]
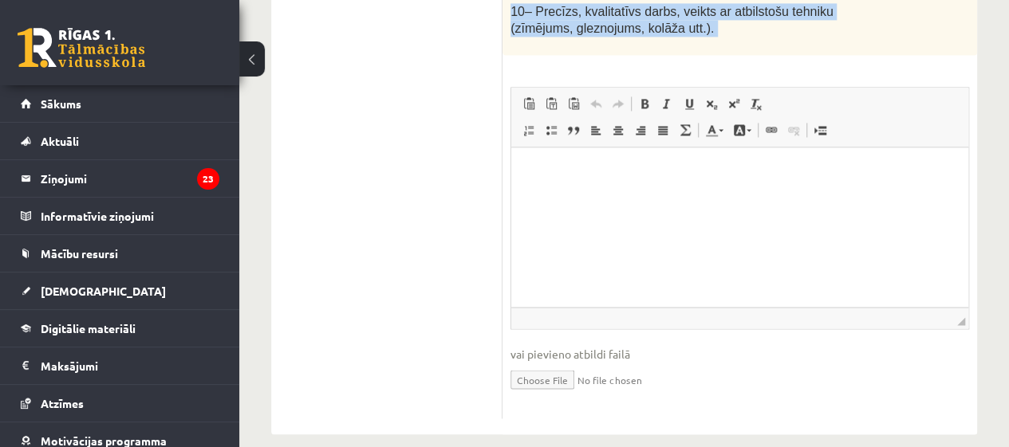
drag, startPoint x: 509, startPoint y: 171, endPoint x: 378, endPoint y: 187, distance: 131.7
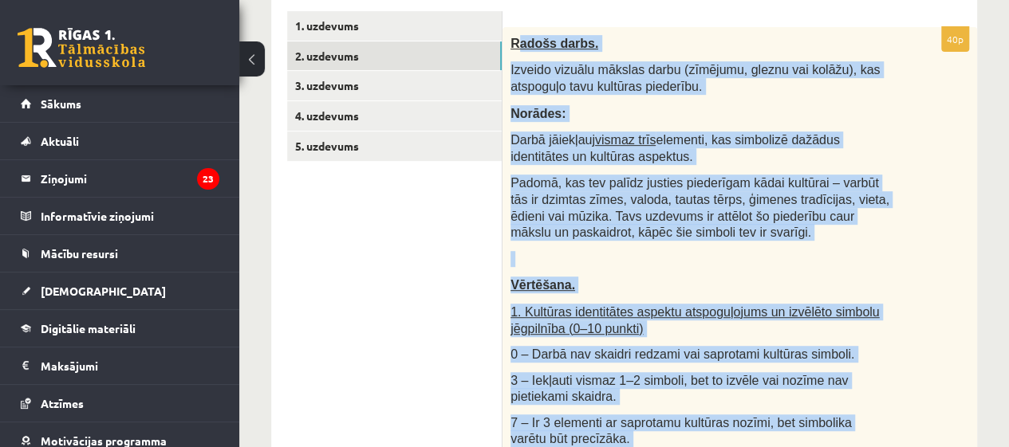
scroll to position [397, 0]
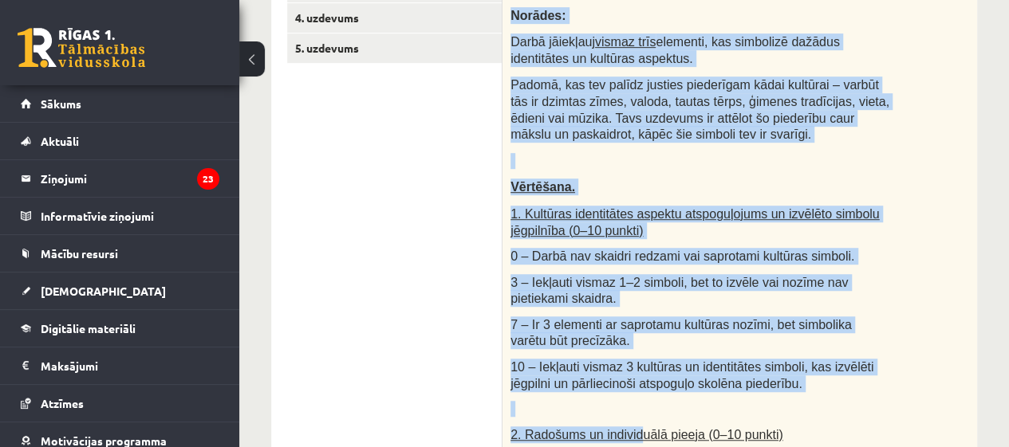
drag, startPoint x: 513, startPoint y: 329, endPoint x: 625, endPoint y: 443, distance: 159.0
click at [625, 443] on div "Radošs darbs. Izveido vizuālu mākslas darbu (zīmējumu, gleznu vai kolāžu), kas …" at bounding box center [739, 396] width 474 height 934
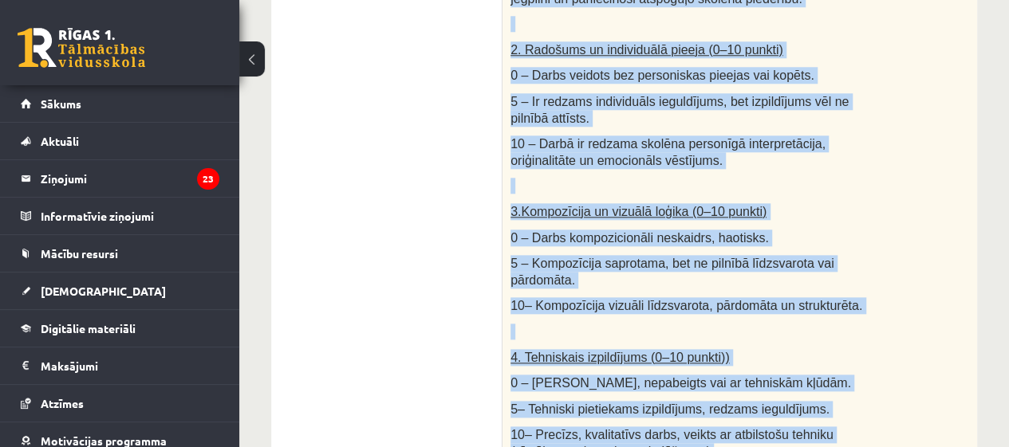
scroll to position [1206, 0]
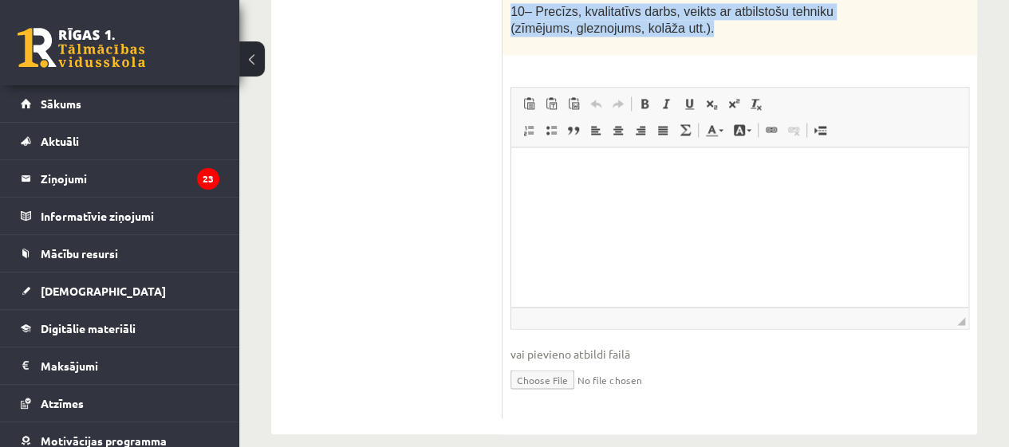
drag, startPoint x: 510, startPoint y: 85, endPoint x: 676, endPoint y: 14, distance: 180.7
copy div "Radošs darbs. Izveido vizuālu mākslas darbu (zīmējumu, gleznu vai kolāžu), kas …"
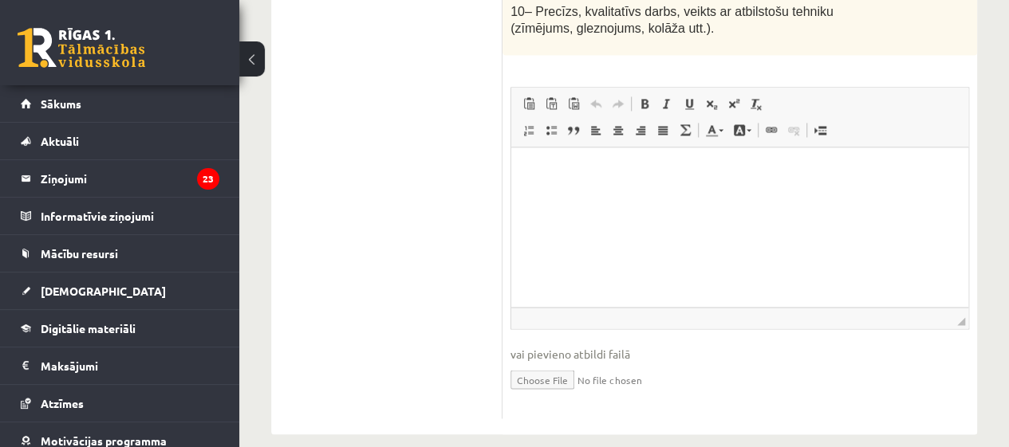
click at [680, 195] on html at bounding box center [739, 171] width 457 height 49
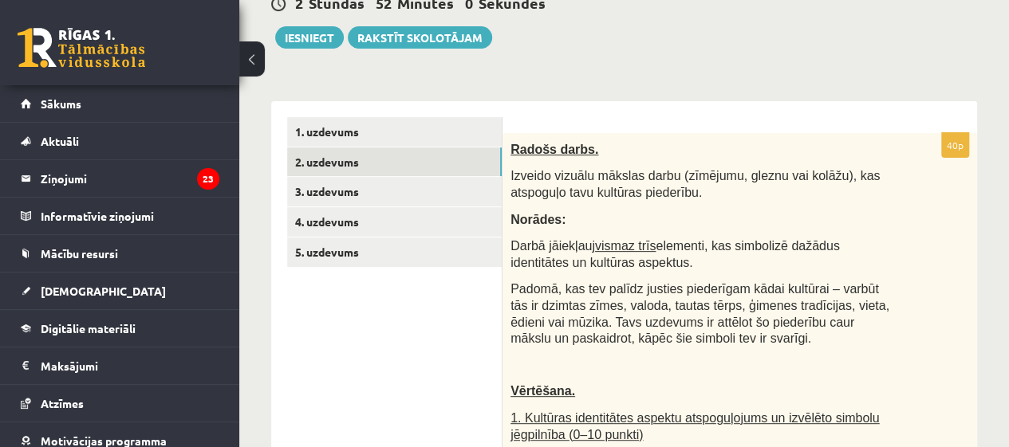
scroll to position [0, 0]
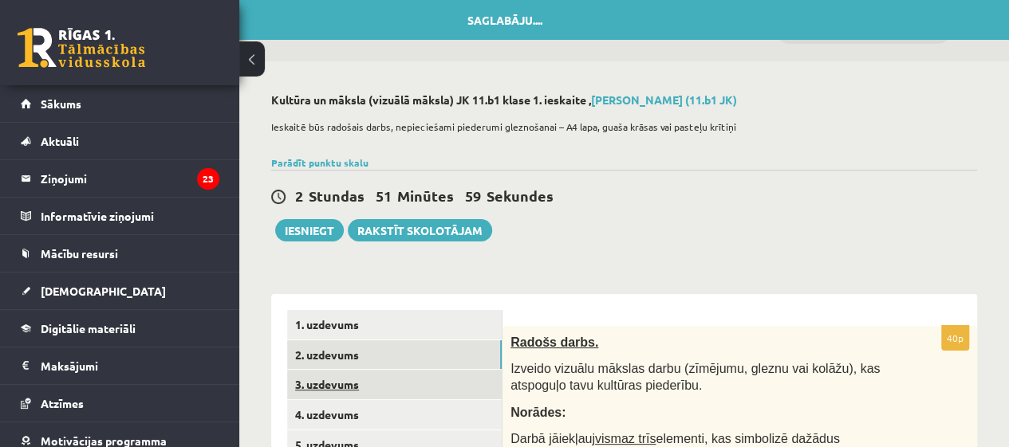
click at [305, 372] on link "3. uzdevums" at bounding box center [394, 385] width 214 height 30
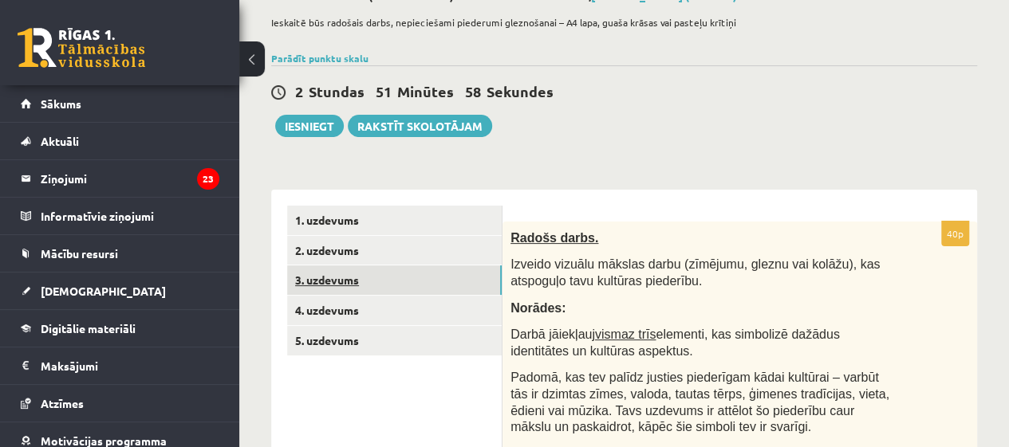
scroll to position [106, 0]
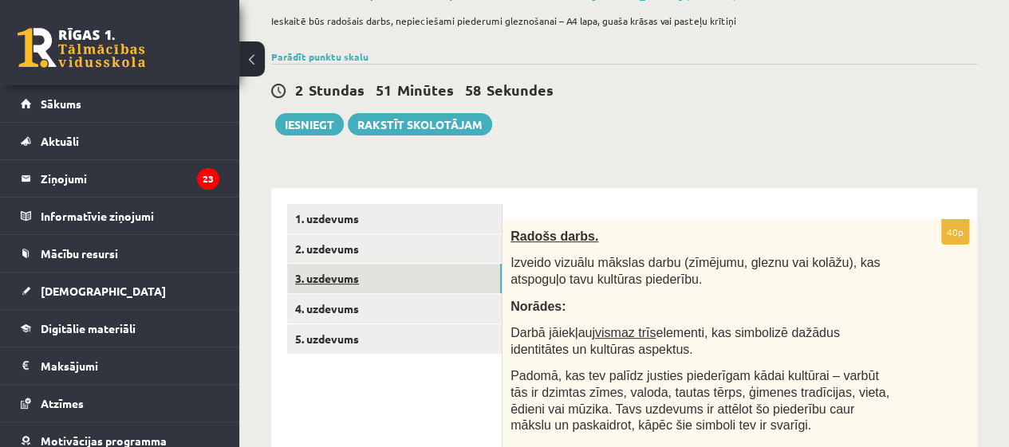
click at [317, 284] on link "3. uzdevums" at bounding box center [394, 279] width 214 height 30
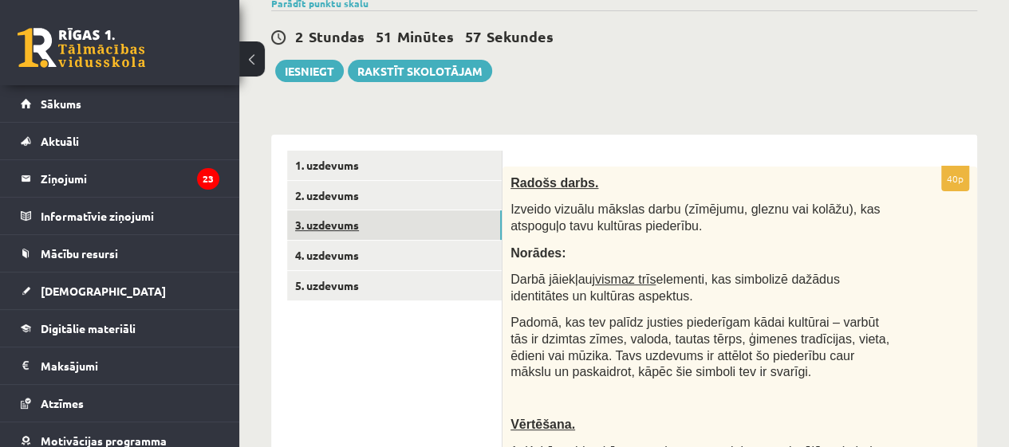
scroll to position [179, 0]
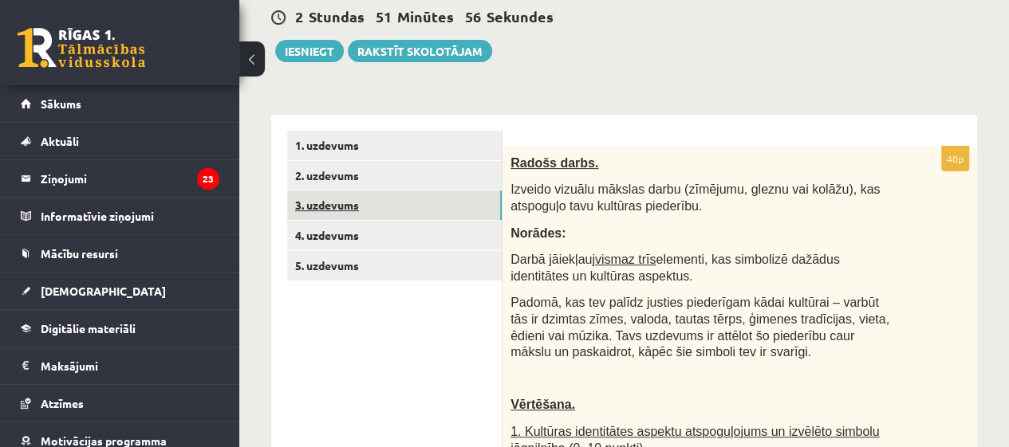
click at [331, 207] on link "3. uzdevums" at bounding box center [394, 206] width 214 height 30
click at [317, 181] on link "2. uzdevums" at bounding box center [394, 176] width 214 height 30
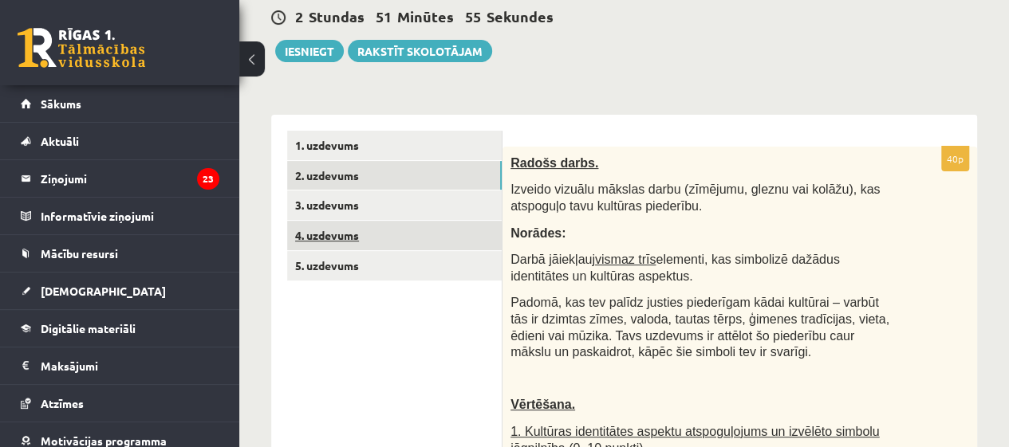
click at [321, 229] on link "4. uzdevums" at bounding box center [394, 236] width 214 height 30
click at [325, 247] on link "4. uzdevums" at bounding box center [394, 236] width 214 height 30
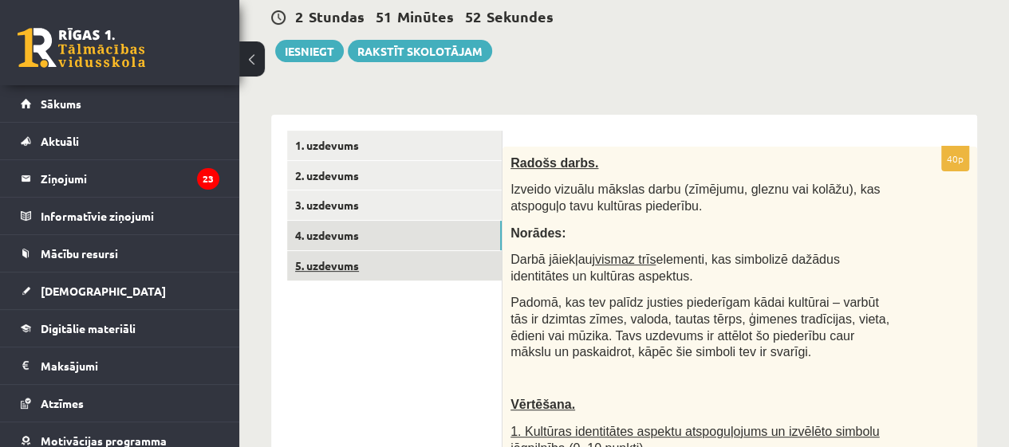
click at [314, 251] on link "5. uzdevums" at bounding box center [394, 266] width 214 height 30
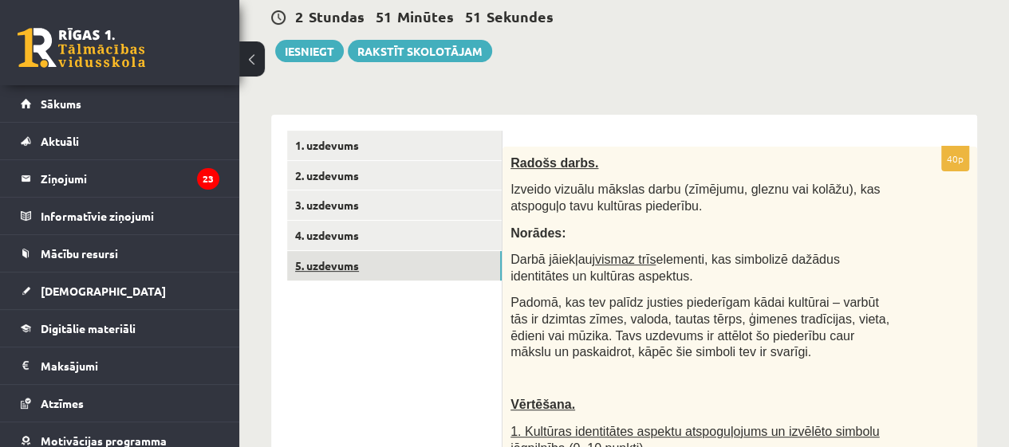
click at [320, 269] on link "5. uzdevums" at bounding box center [394, 266] width 214 height 30
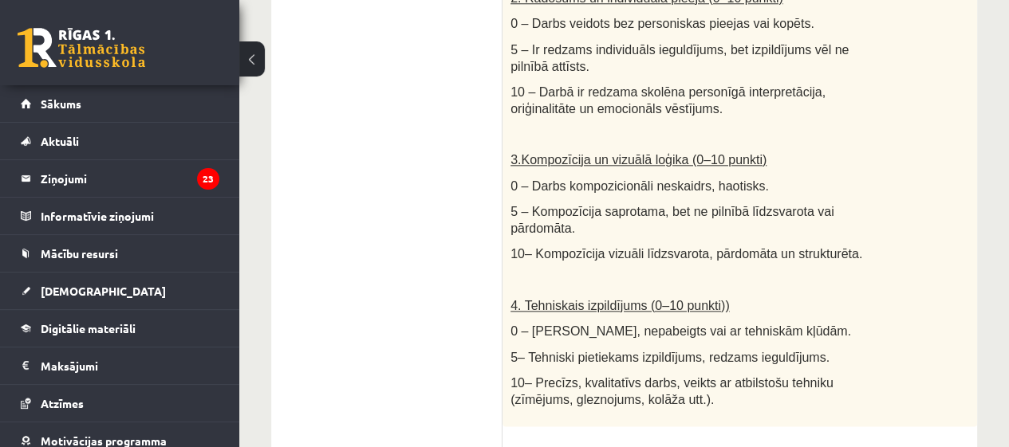
scroll to position [1206, 0]
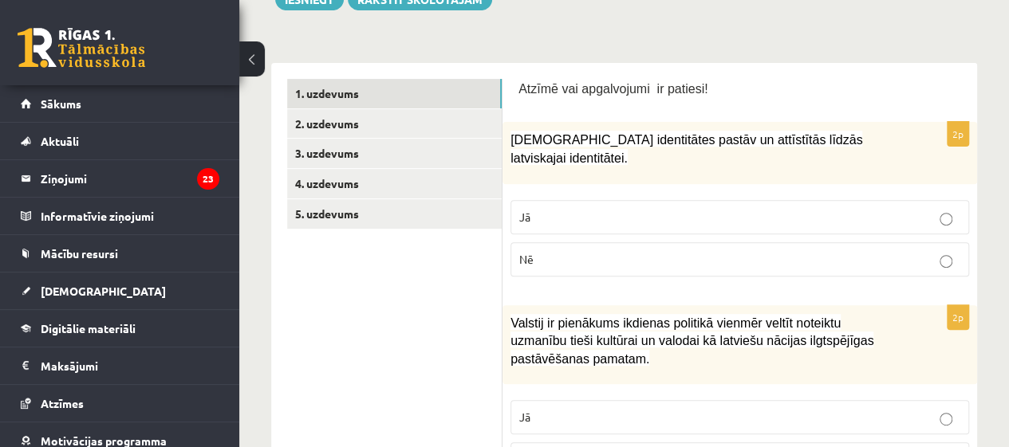
scroll to position [226, 0]
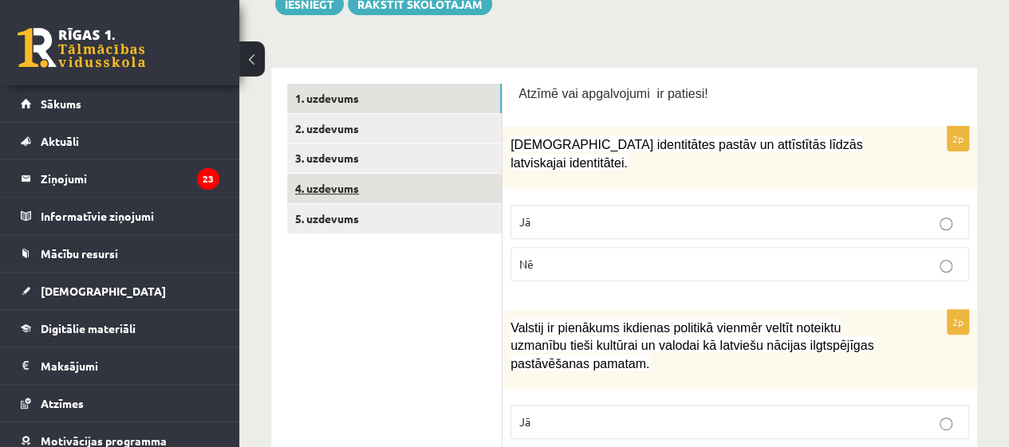
click at [357, 175] on link "4. uzdevums" at bounding box center [394, 189] width 214 height 30
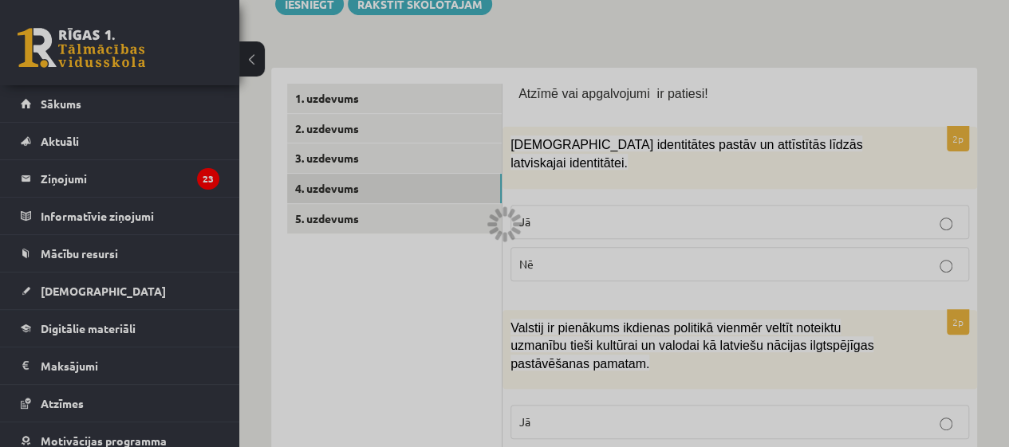
click at [367, 115] on div at bounding box center [504, 223] width 1009 height 447
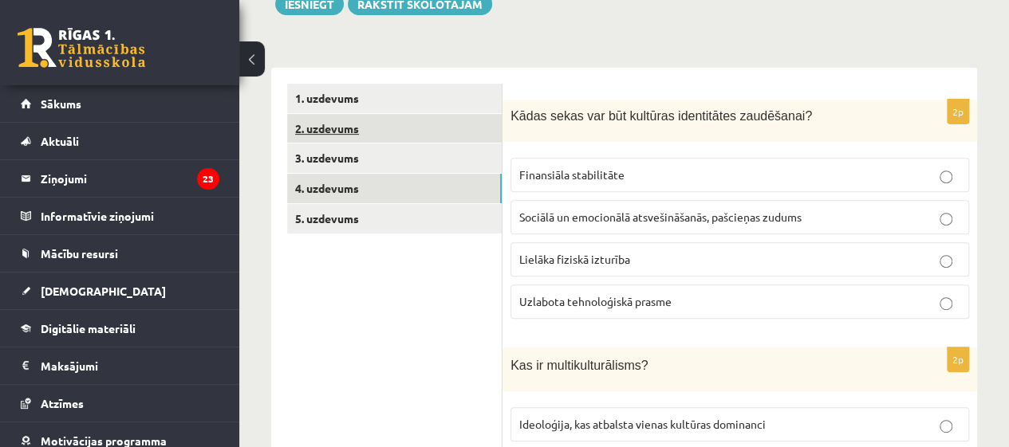
click at [333, 124] on link "2. uzdevums" at bounding box center [394, 129] width 214 height 30
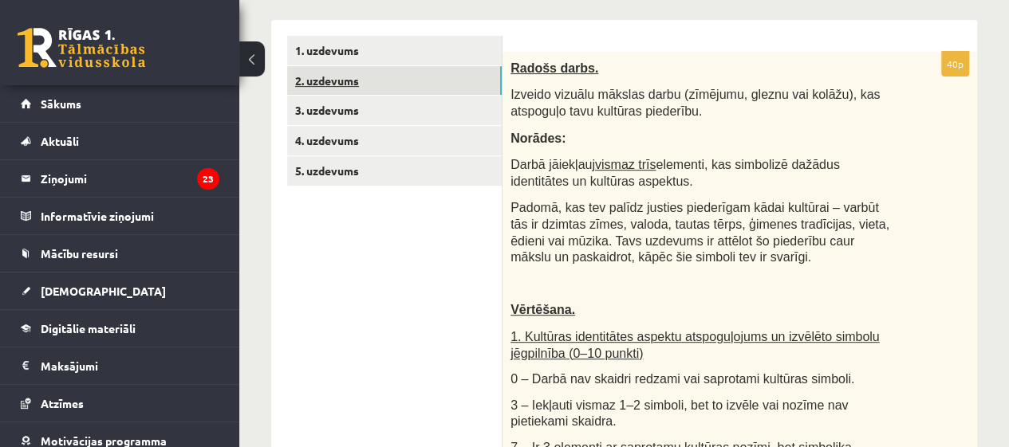
scroll to position [269, 0]
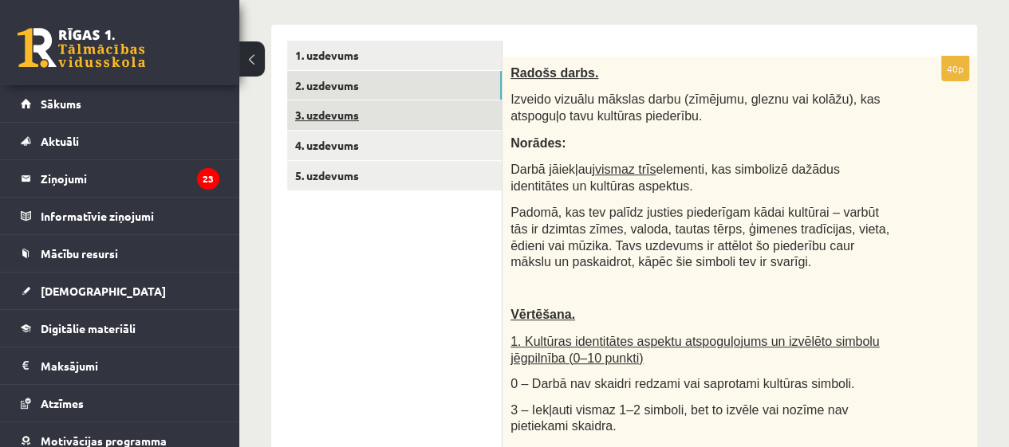
click at [314, 114] on link "3. uzdevums" at bounding box center [394, 115] width 214 height 30
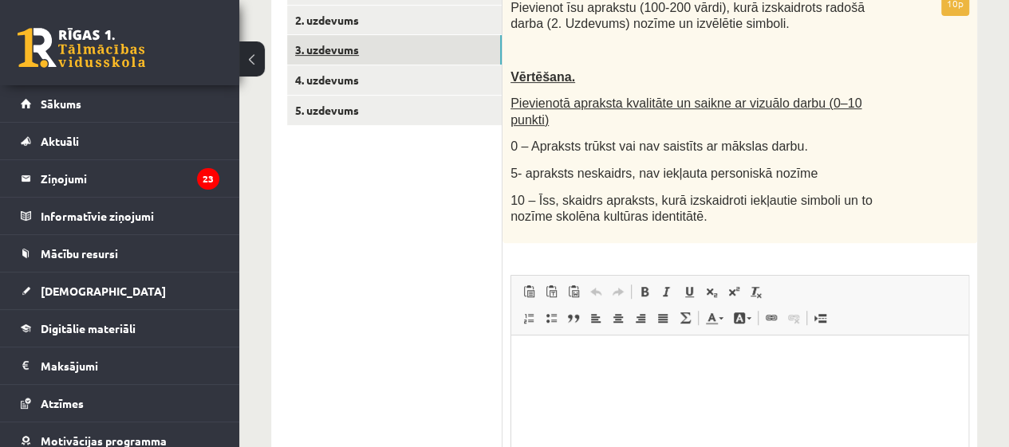
scroll to position [301, 0]
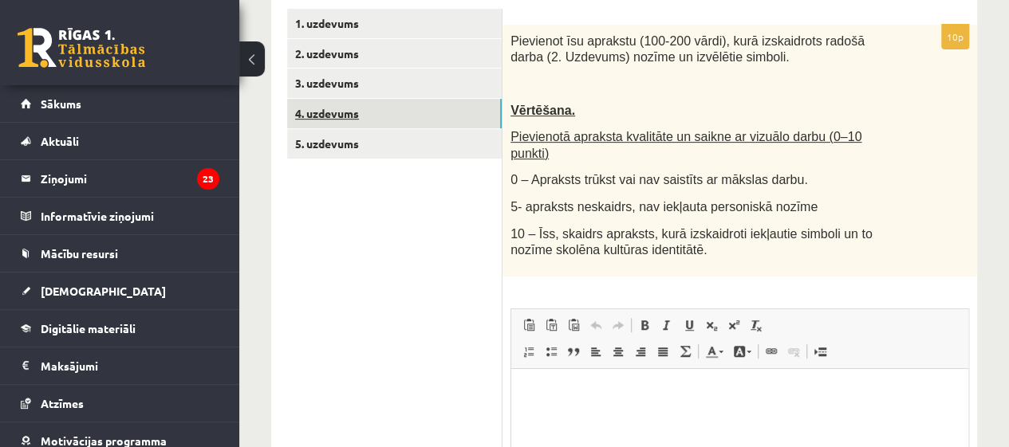
click at [371, 120] on link "4. uzdevums" at bounding box center [394, 114] width 214 height 30
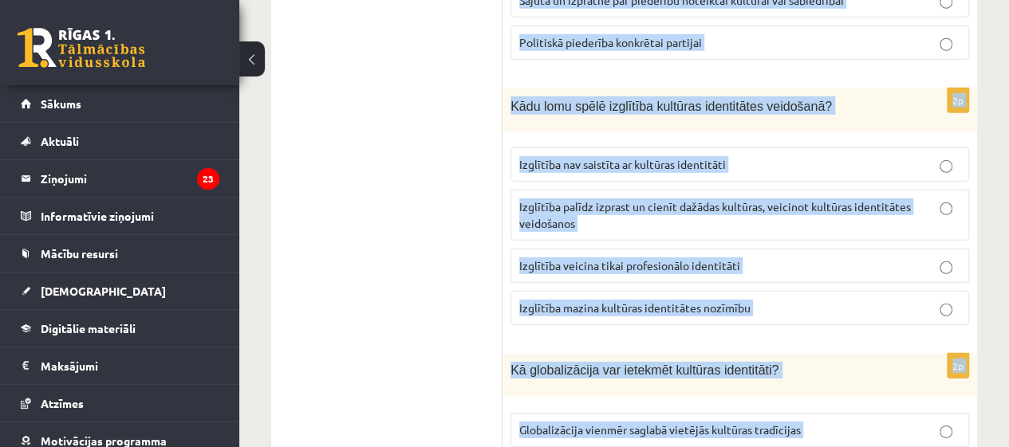
scroll to position [2459, 0]
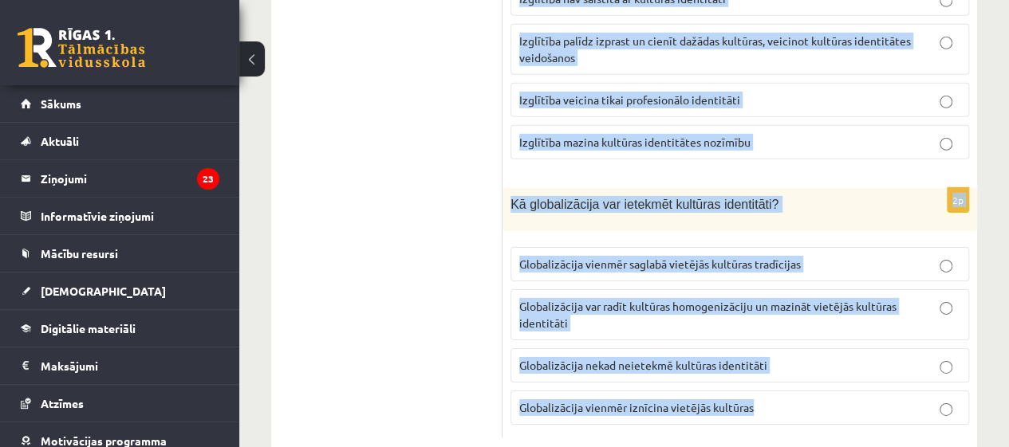
drag, startPoint x: 505, startPoint y: 337, endPoint x: 778, endPoint y: 379, distance: 276.6
copy form "Kādas sekas var būt kultūras identitātes zaudēšanai? Finansiāla stabilitāte Soc…"
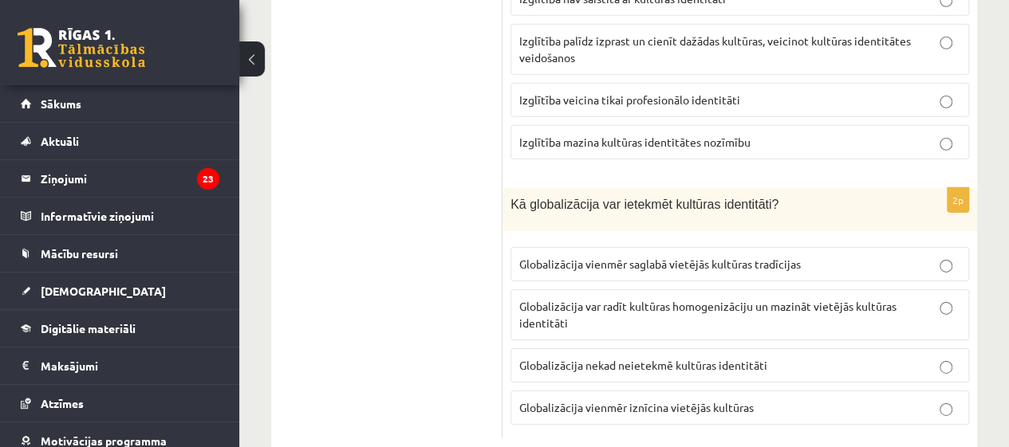
click at [931, 298] on p "Globalizācija var radīt kultūras homogenizāciju un mazināt vietējās kultūras id…" at bounding box center [739, 314] width 441 height 33
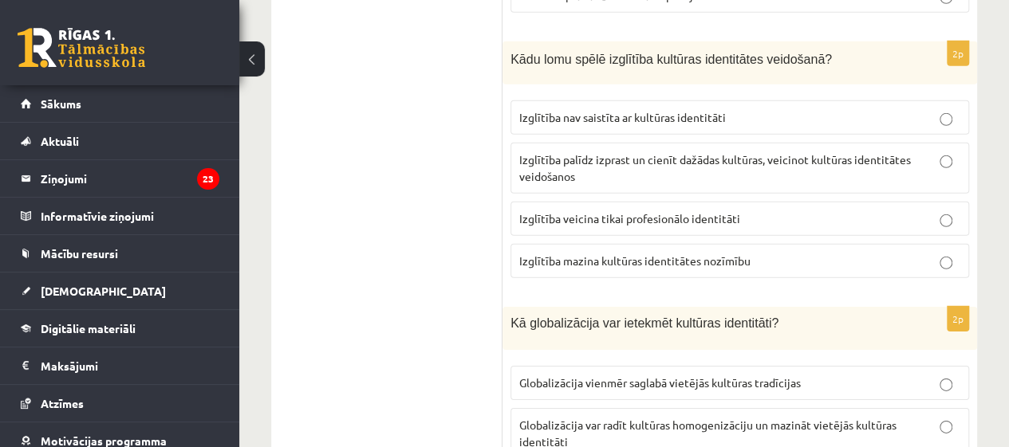
scroll to position [2339, 0]
click at [604, 152] on p "Izglītība palīdz izprast un cienīt dažādas kultūras, veicinot kultūras identitā…" at bounding box center [739, 168] width 441 height 33
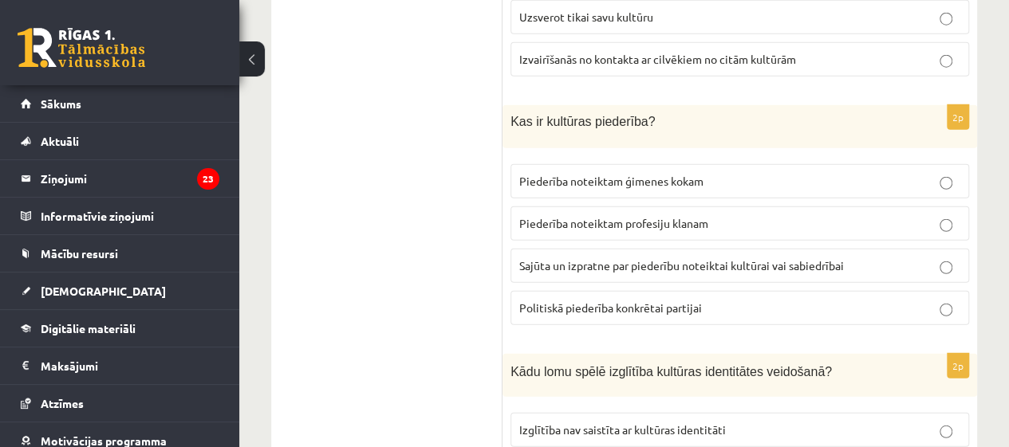
scroll to position [2020, 0]
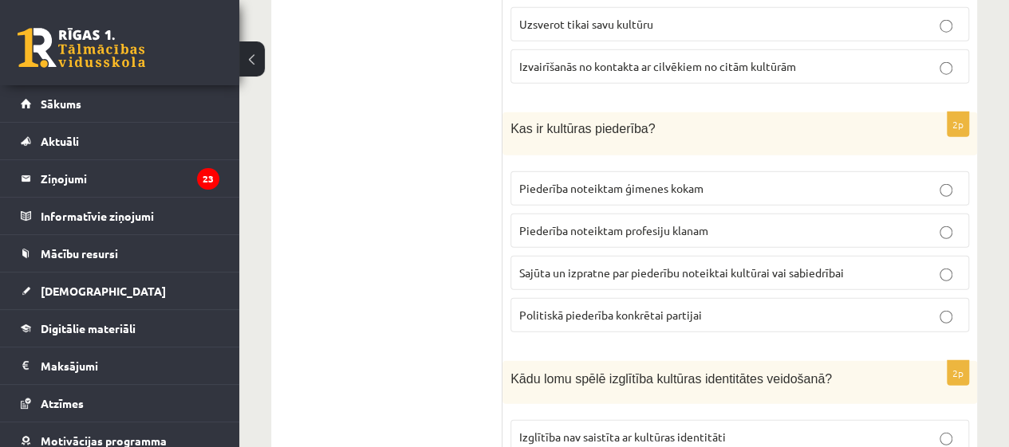
click at [638, 266] on span "Sajūta un izpratne par piederību noteiktai kultūrai vai sabiedrībai" at bounding box center [681, 273] width 325 height 14
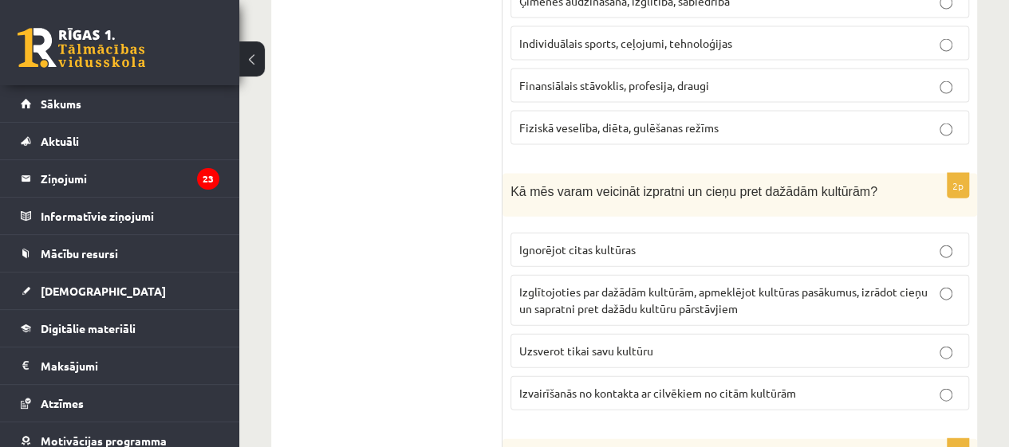
scroll to position [1695, 0]
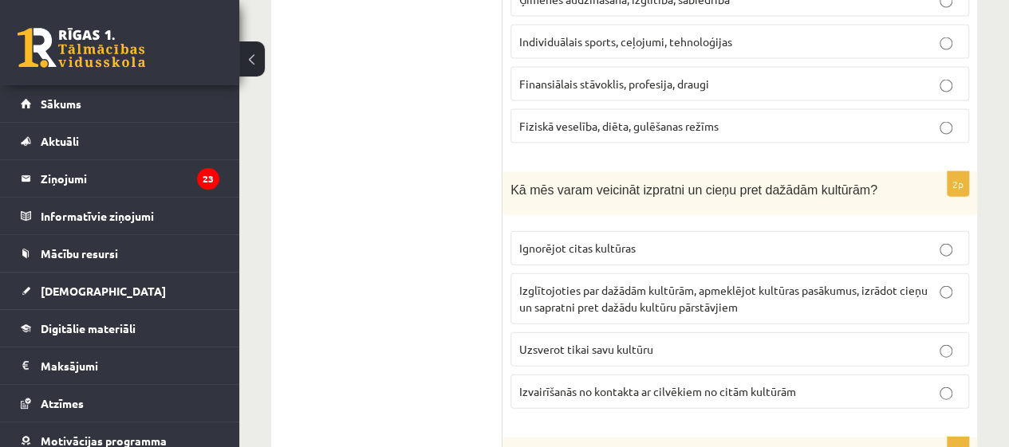
click at [918, 286] on label "Izglītojoties par dažādām kultūrām, apmeklējot kultūras pasākumus, izrādot cieņ…" at bounding box center [739, 298] width 458 height 51
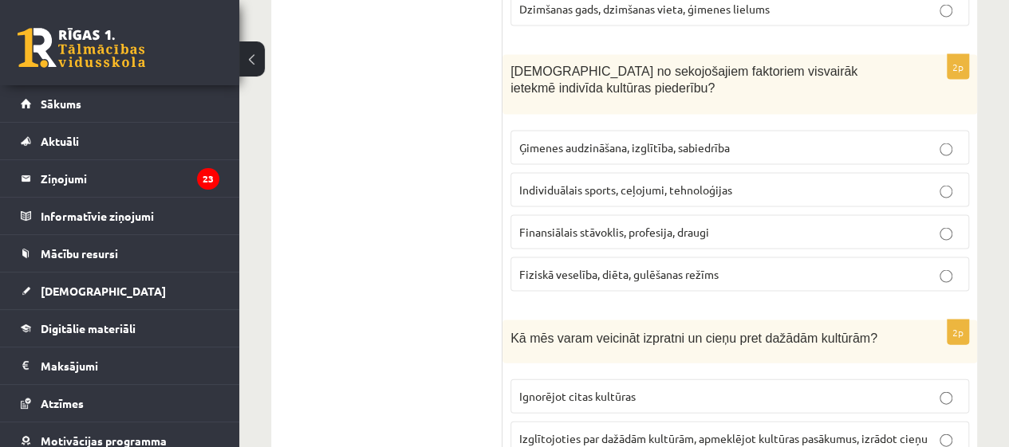
scroll to position [1536, 0]
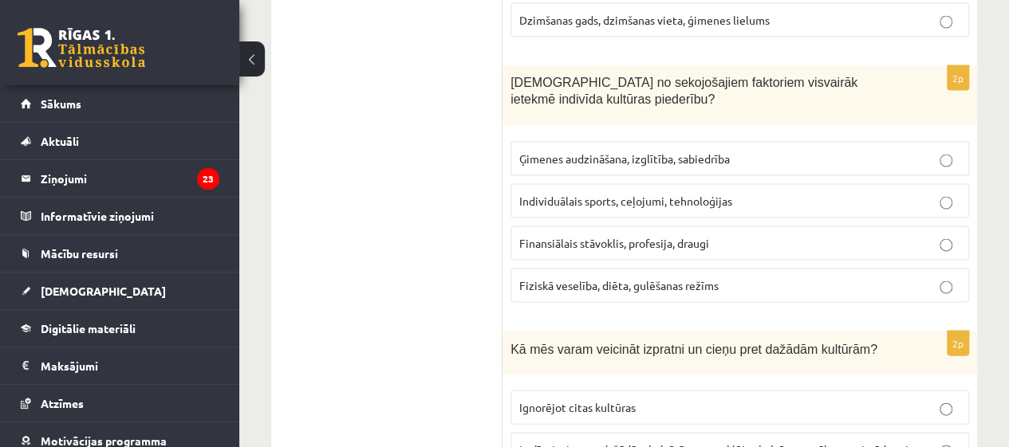
click at [947, 184] on label "Individuālais sports, ceļojumi, tehnoloģijas" at bounding box center [739, 201] width 458 height 34
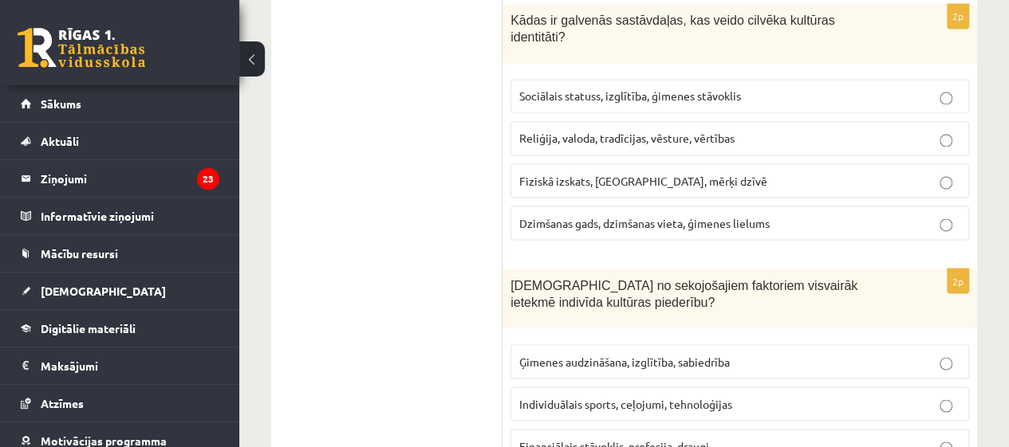
scroll to position [1335, 0]
click at [915, 120] on label "Reliģija, valoda, tradīcijas, vēsture, vērtības" at bounding box center [739, 137] width 458 height 34
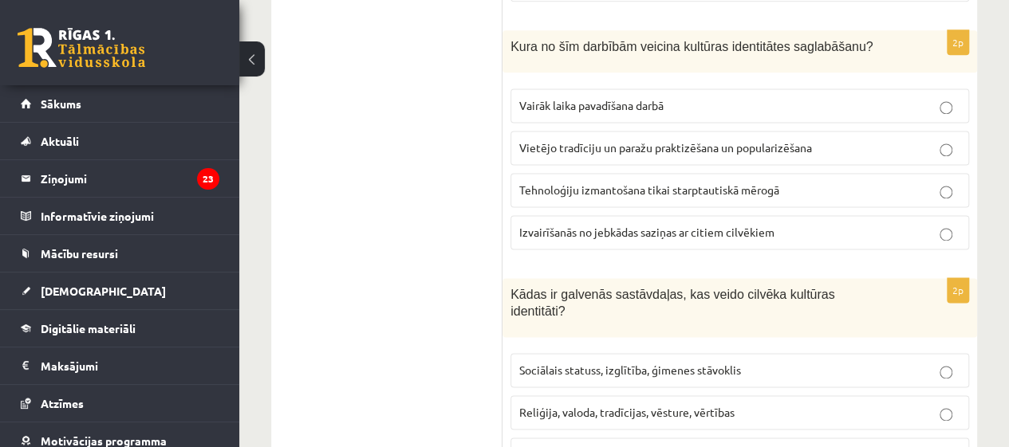
scroll to position [1029, 0]
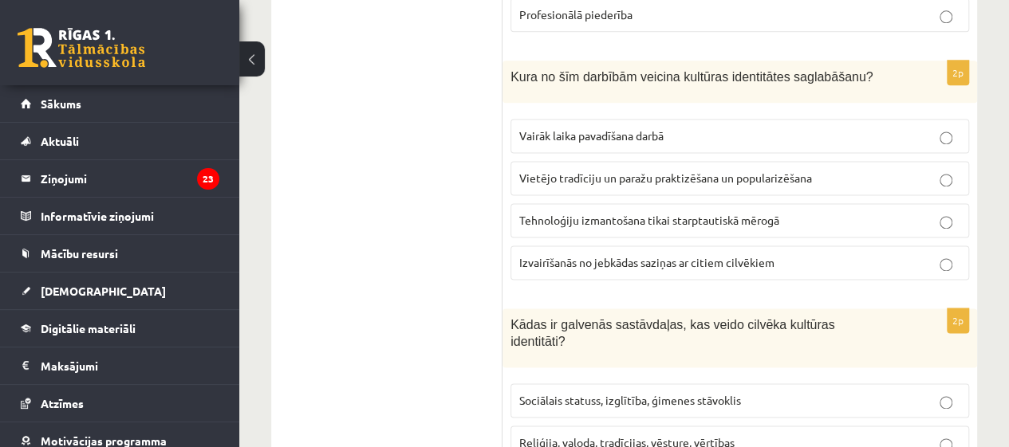
click at [616, 161] on label "Vietējo tradīciju un paražu praktizēšana un popularizēšana" at bounding box center [739, 178] width 458 height 34
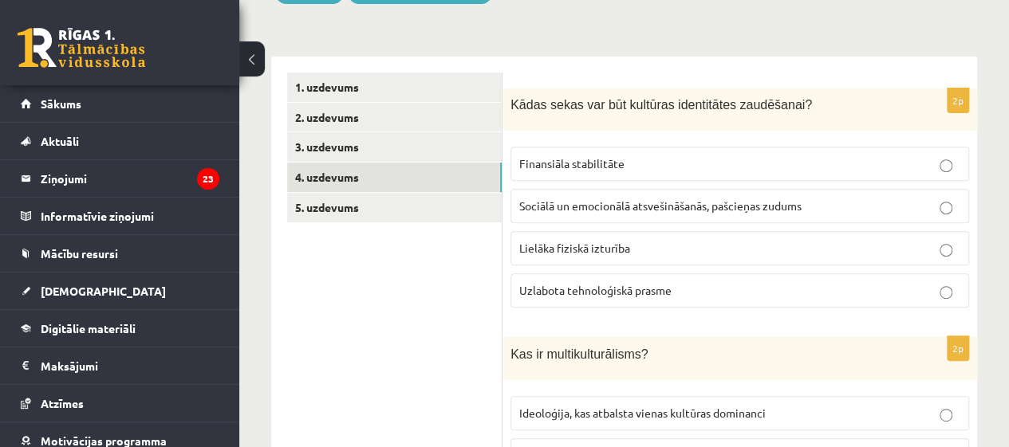
scroll to position [242, 0]
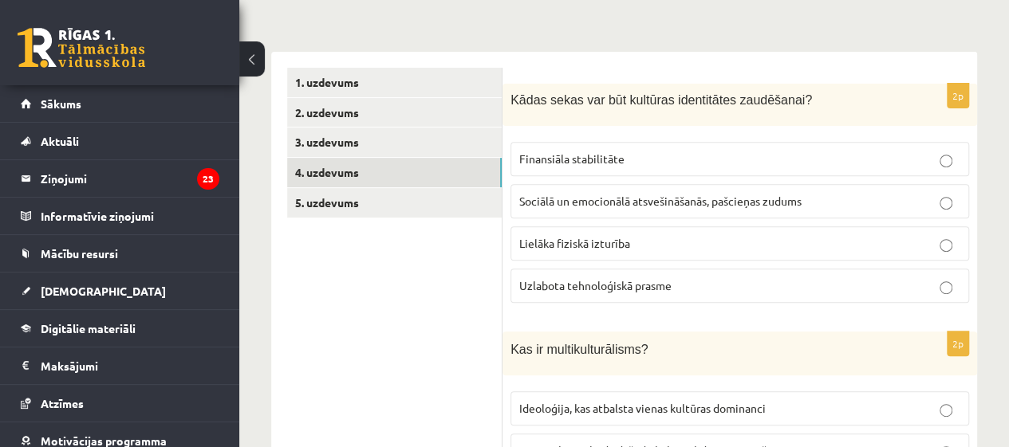
click at [812, 200] on p "Sociālā un emocionālā atsvešināšanās, pašcieņas zudums" at bounding box center [739, 201] width 441 height 17
click at [356, 198] on link "5. uzdevums" at bounding box center [394, 203] width 214 height 30
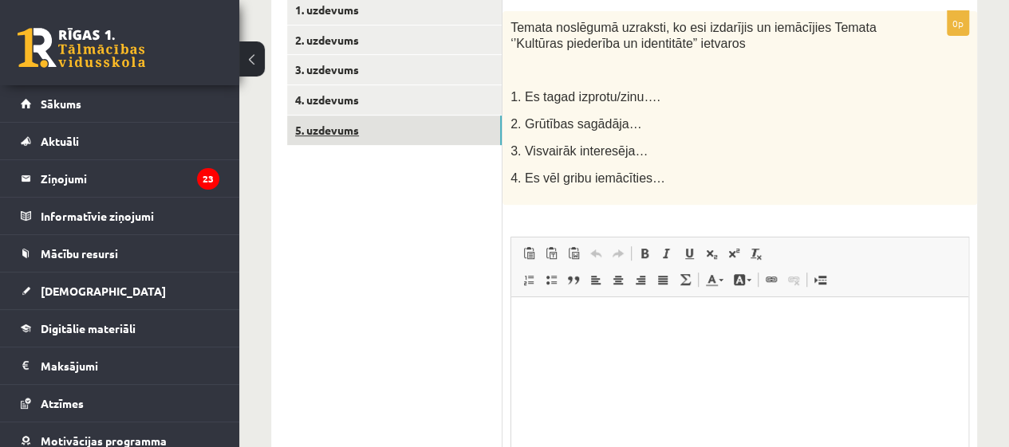
scroll to position [0, 0]
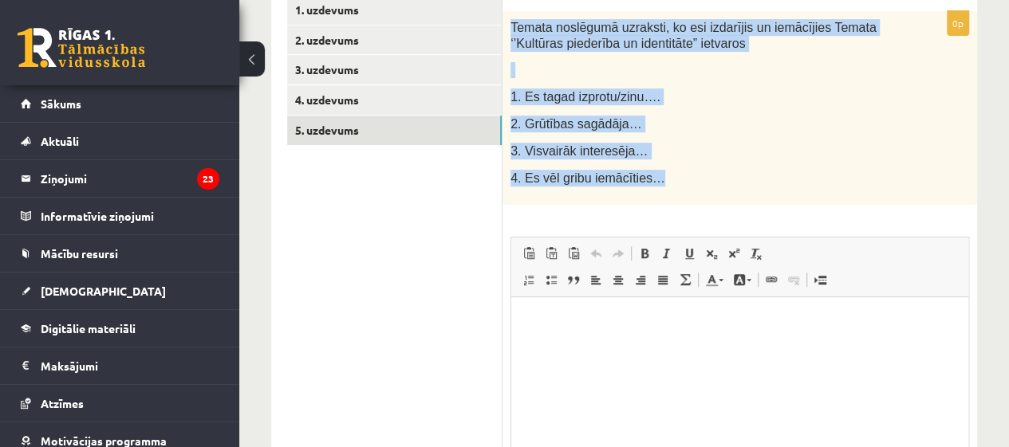
drag, startPoint x: 510, startPoint y: 23, endPoint x: 651, endPoint y: 174, distance: 205.9
click at [651, 174] on div "Temata noslēgumā uzraksti, ko esi izdarījis un iemācījies Temata ‘’Kultūras pie…" at bounding box center [739, 108] width 474 height 194
copy div "Temata noslēgumā uzraksti, ko esi izdarījis un iemācījies Temata ‘’Kultūras pie…"
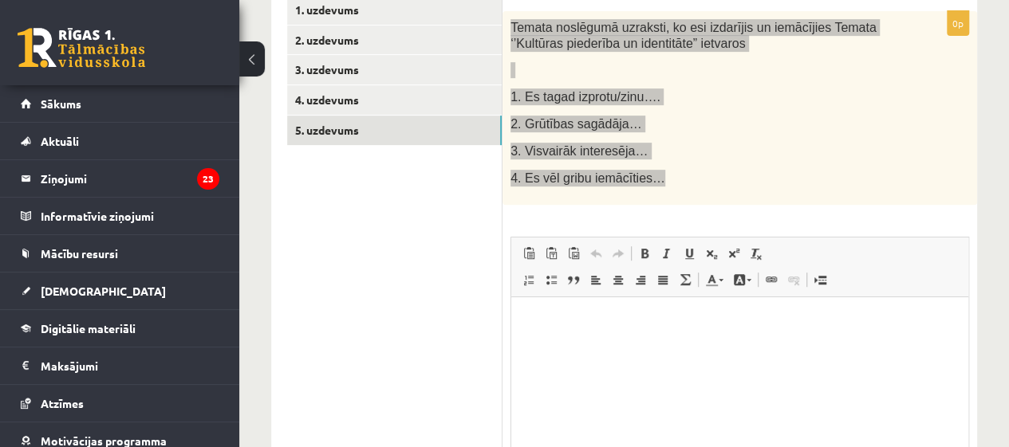
click at [565, 346] on html at bounding box center [739, 321] width 457 height 49
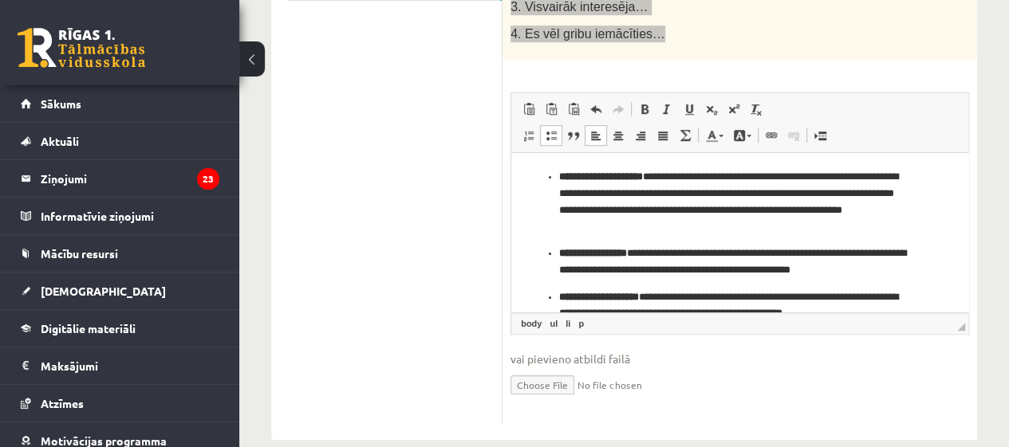
click at [559, 175] on li "**********" at bounding box center [739, 201] width 361 height 66
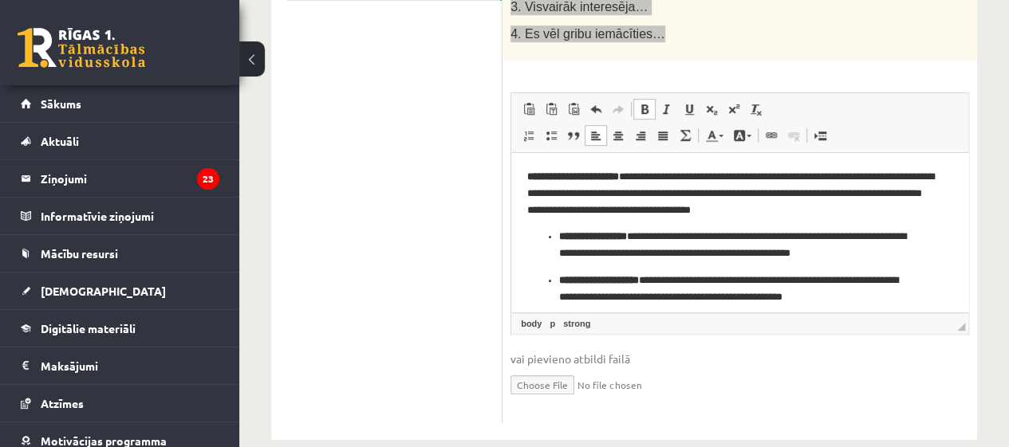
click at [558, 237] on ul "**********" at bounding box center [739, 296] width 425 height 136
click at [562, 275] on strong "**********" at bounding box center [599, 279] width 80 height 10
click at [554, 278] on ul "**********" at bounding box center [739, 318] width 425 height 93
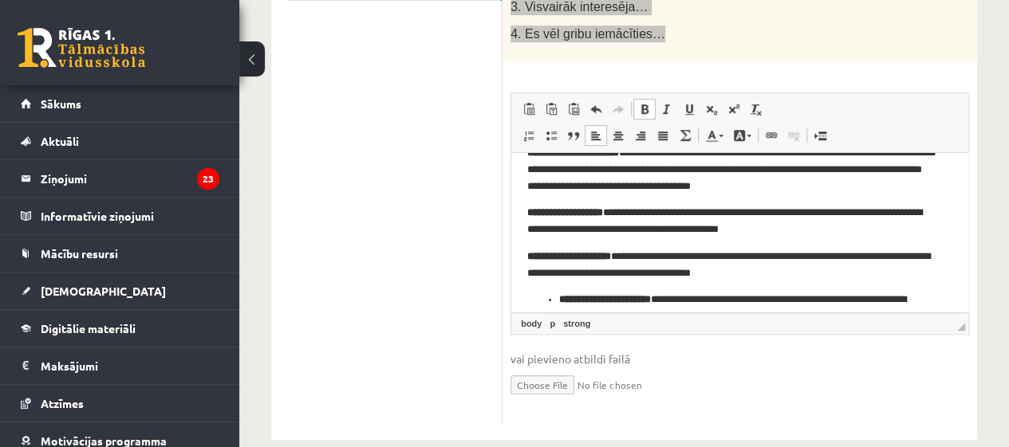
scroll to position [69, 0]
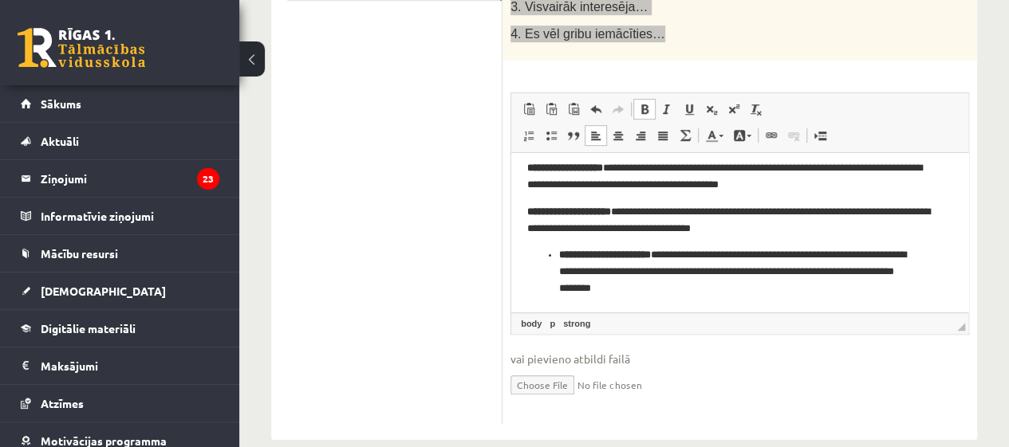
click at [557, 258] on ul "**********" at bounding box center [739, 270] width 425 height 49
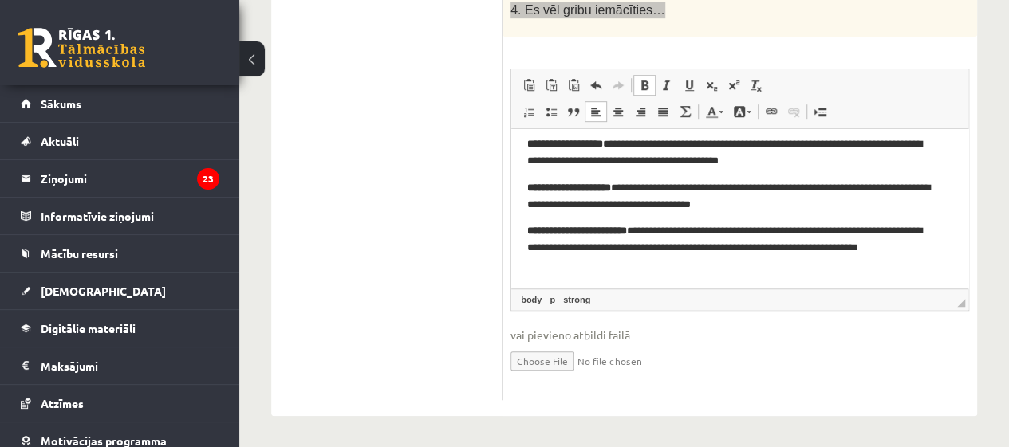
click at [650, 225] on p "**********" at bounding box center [733, 246] width 413 height 49
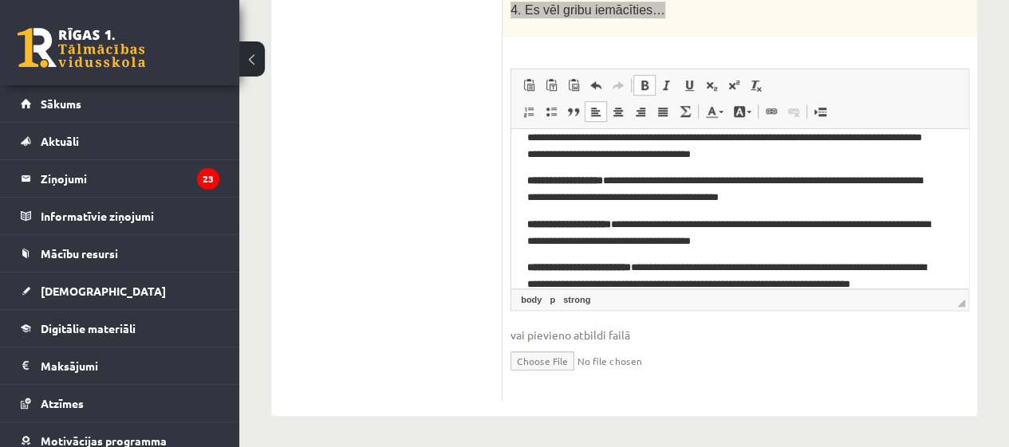
scroll to position [0, 0]
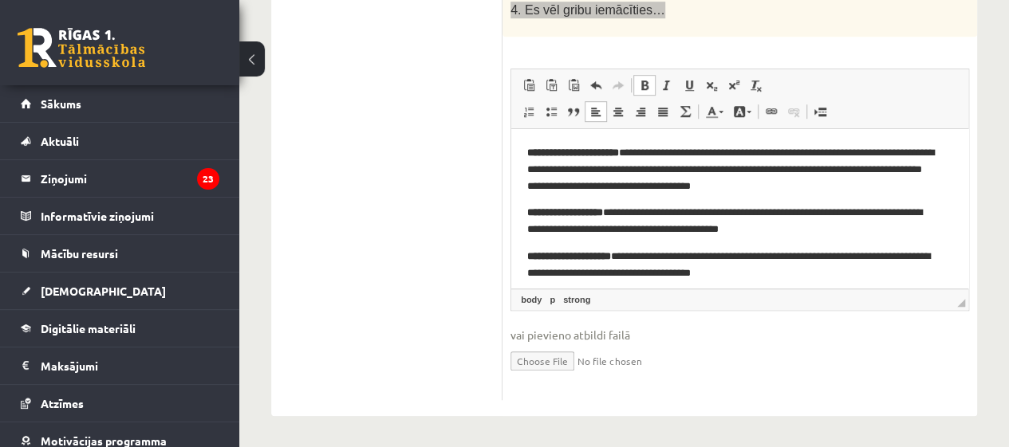
click at [618, 148] on strong "**********" at bounding box center [573, 152] width 92 height 10
click at [619, 148] on strong "**********" at bounding box center [573, 152] width 92 height 10
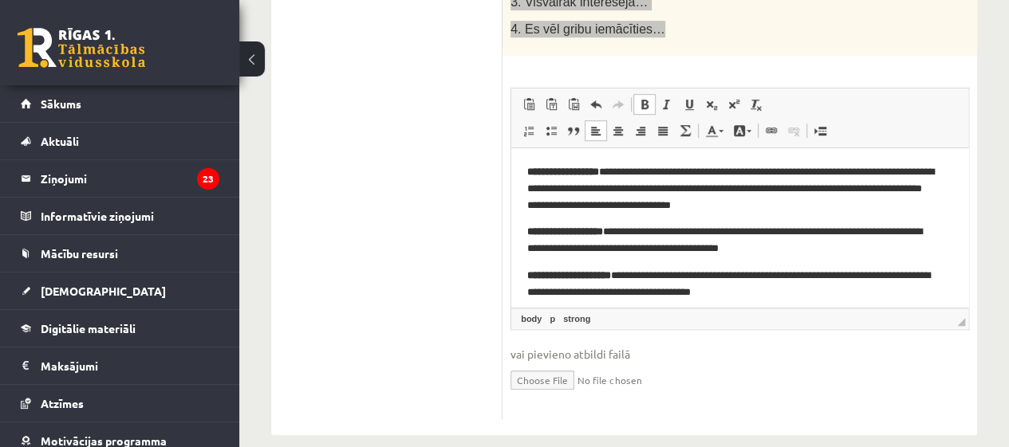
click at [583, 196] on p "**********" at bounding box center [733, 187] width 413 height 49
click at [574, 189] on p "**********" at bounding box center [733, 187] width 413 height 49
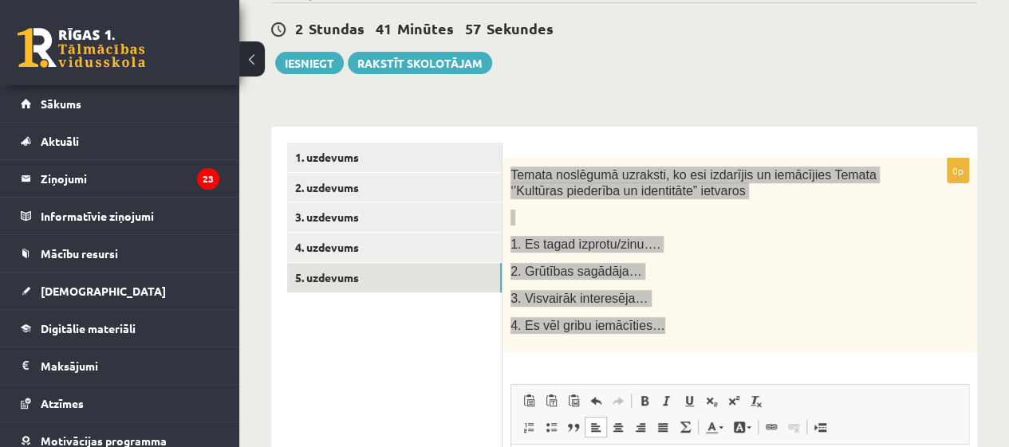
scroll to position [174, 0]
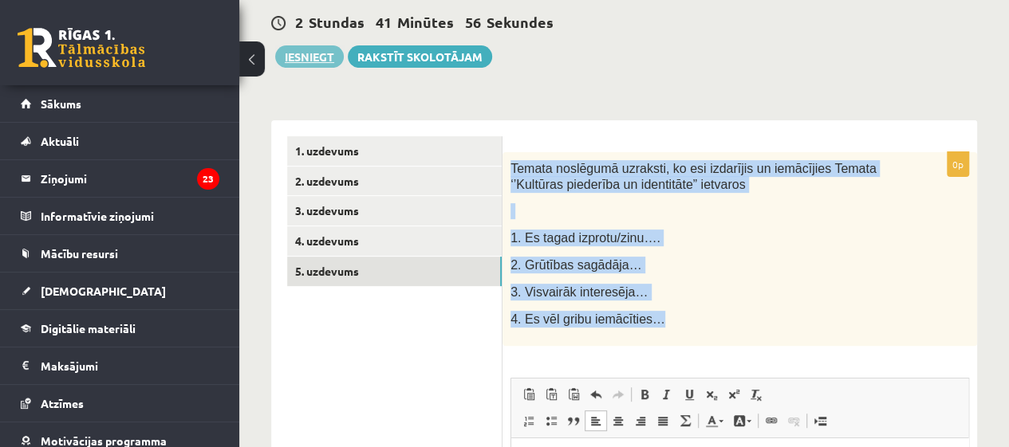
click at [300, 61] on button "Iesniegt" at bounding box center [309, 56] width 69 height 22
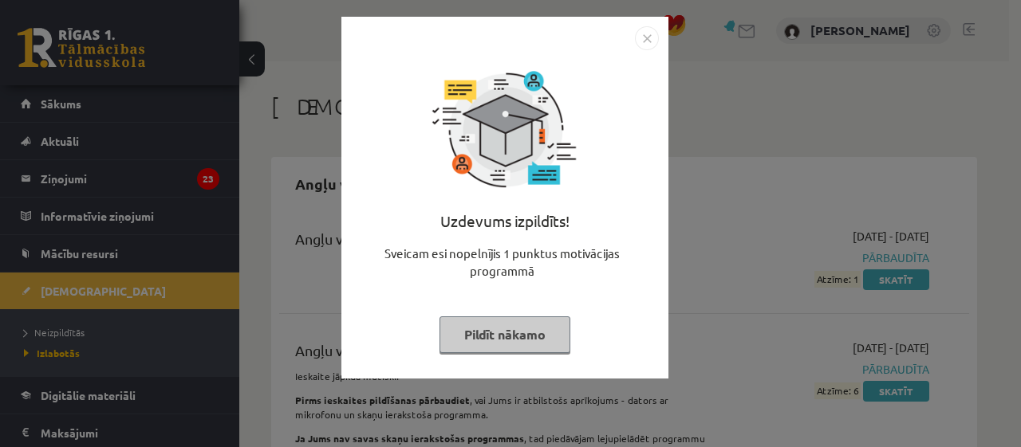
click at [655, 37] on img "Close" at bounding box center [647, 38] width 24 height 24
